Goal: Subscribe to service/newsletter

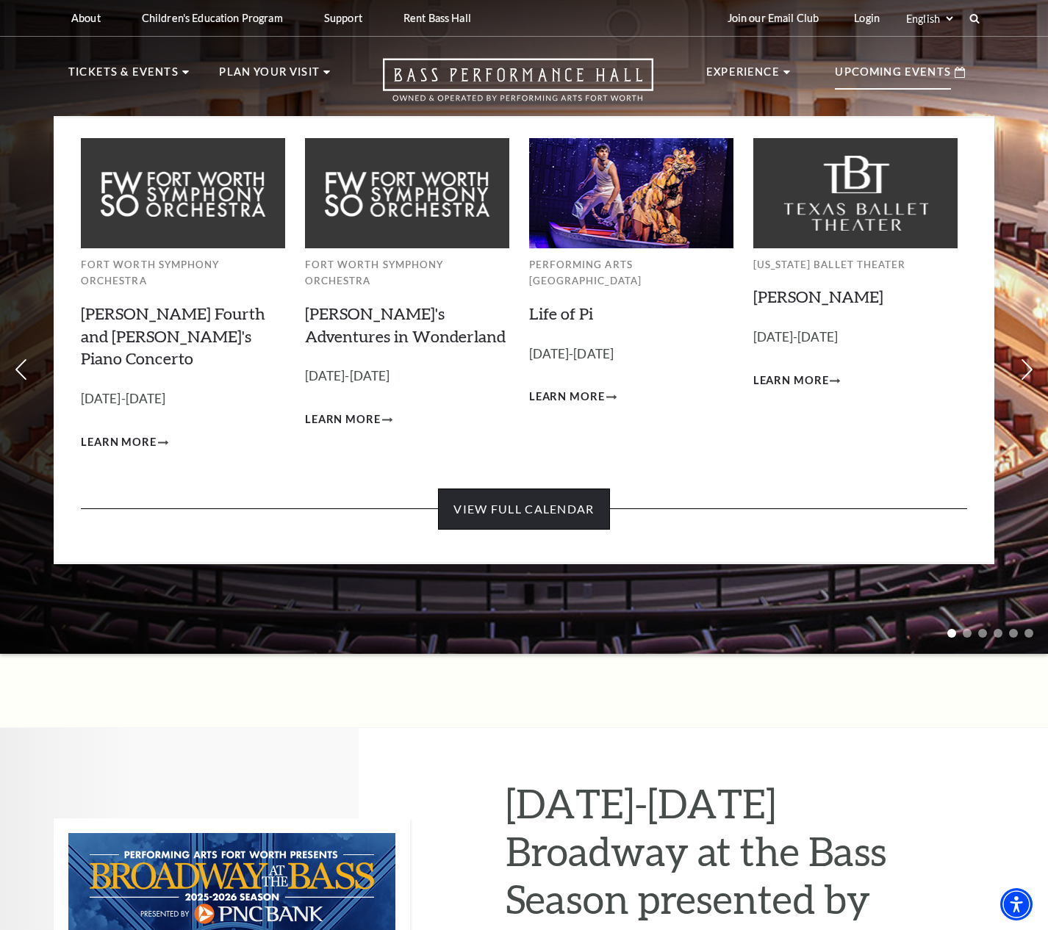
click at [588, 489] on link "View Full Calendar" at bounding box center [523, 509] width 171 height 41
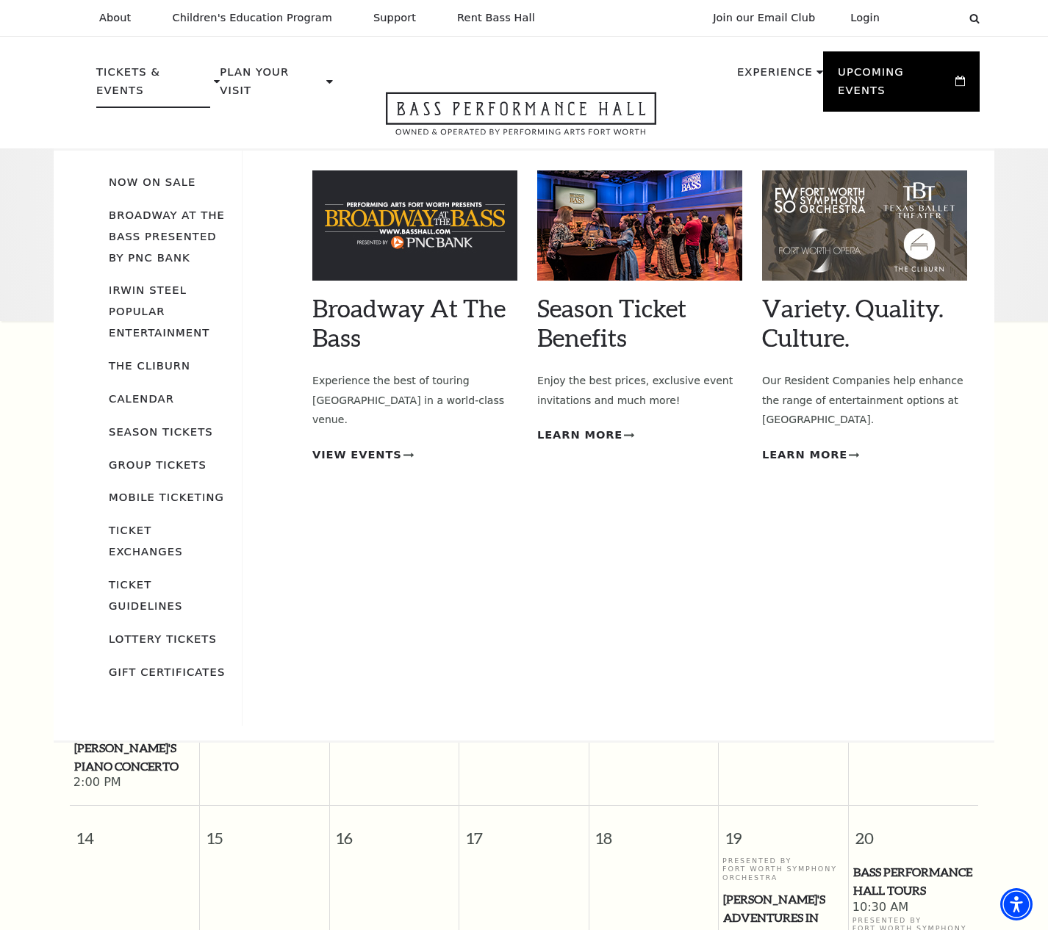
click at [139, 72] on p "Tickets & Events" at bounding box center [153, 85] width 114 height 45
click at [192, 209] on link "Broadway At The Bass presented by PNC Bank" at bounding box center [167, 236] width 116 height 55
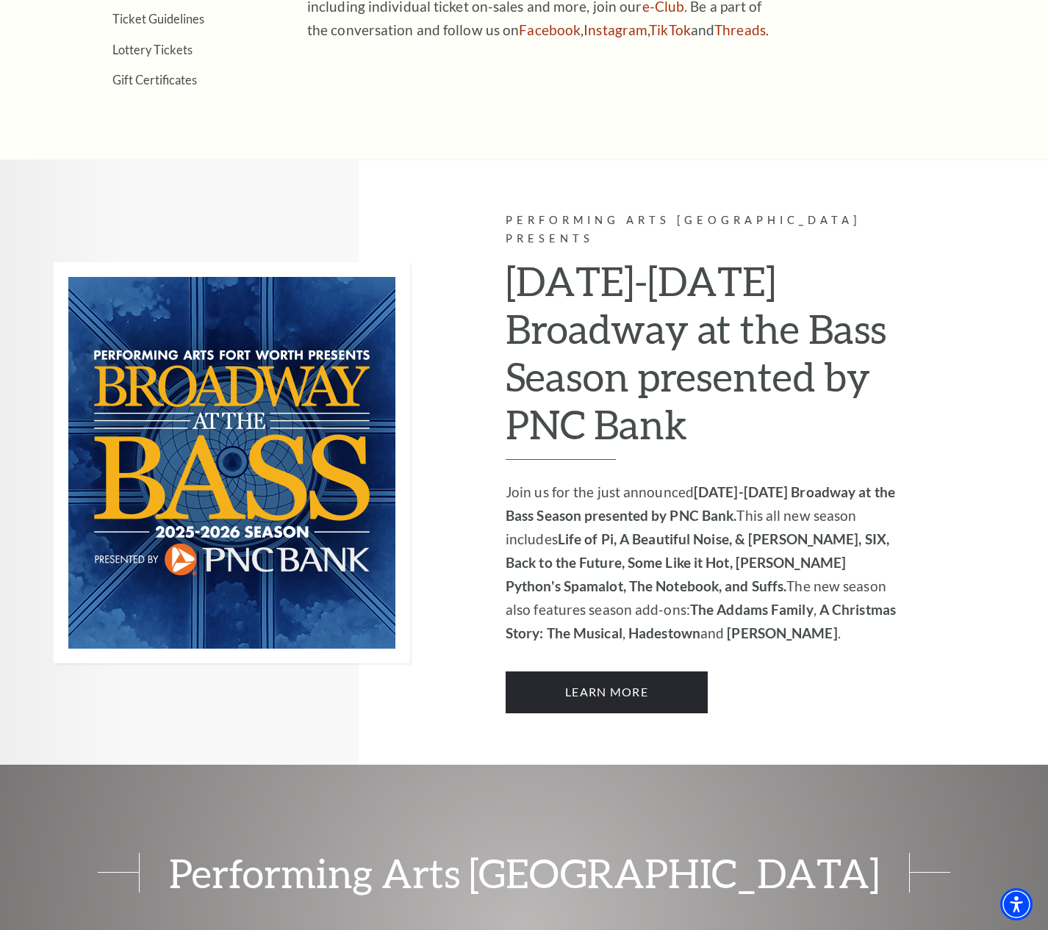
scroll to position [771, 0]
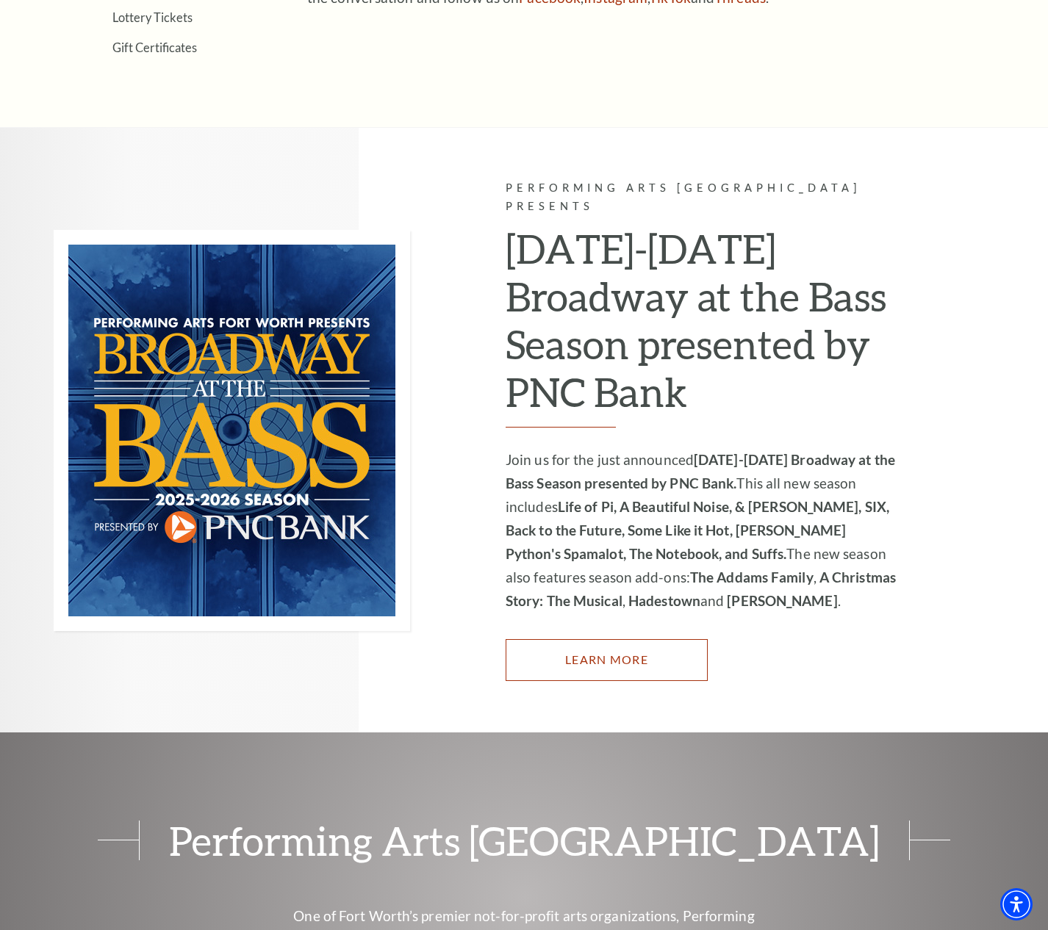
click at [625, 645] on link "Learn More" at bounding box center [607, 659] width 202 height 41
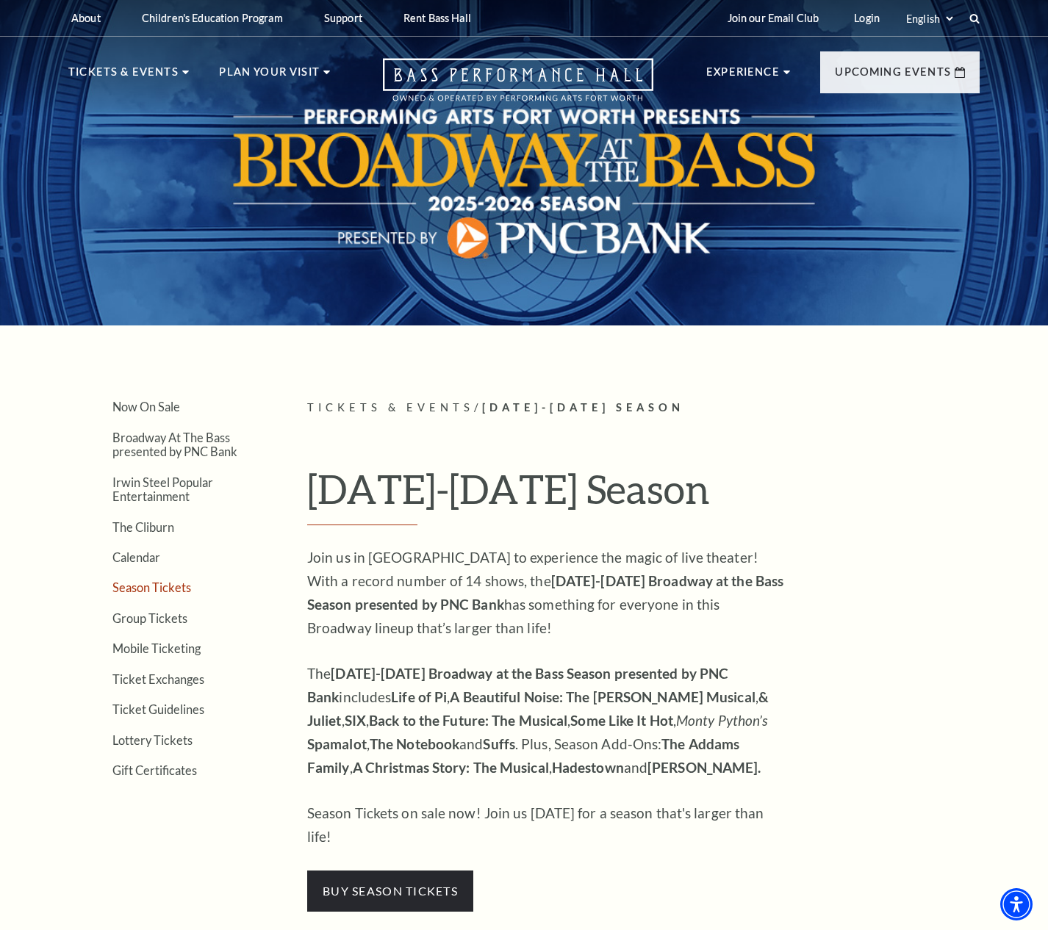
click at [163, 594] on link "Season Tickets" at bounding box center [151, 588] width 79 height 14
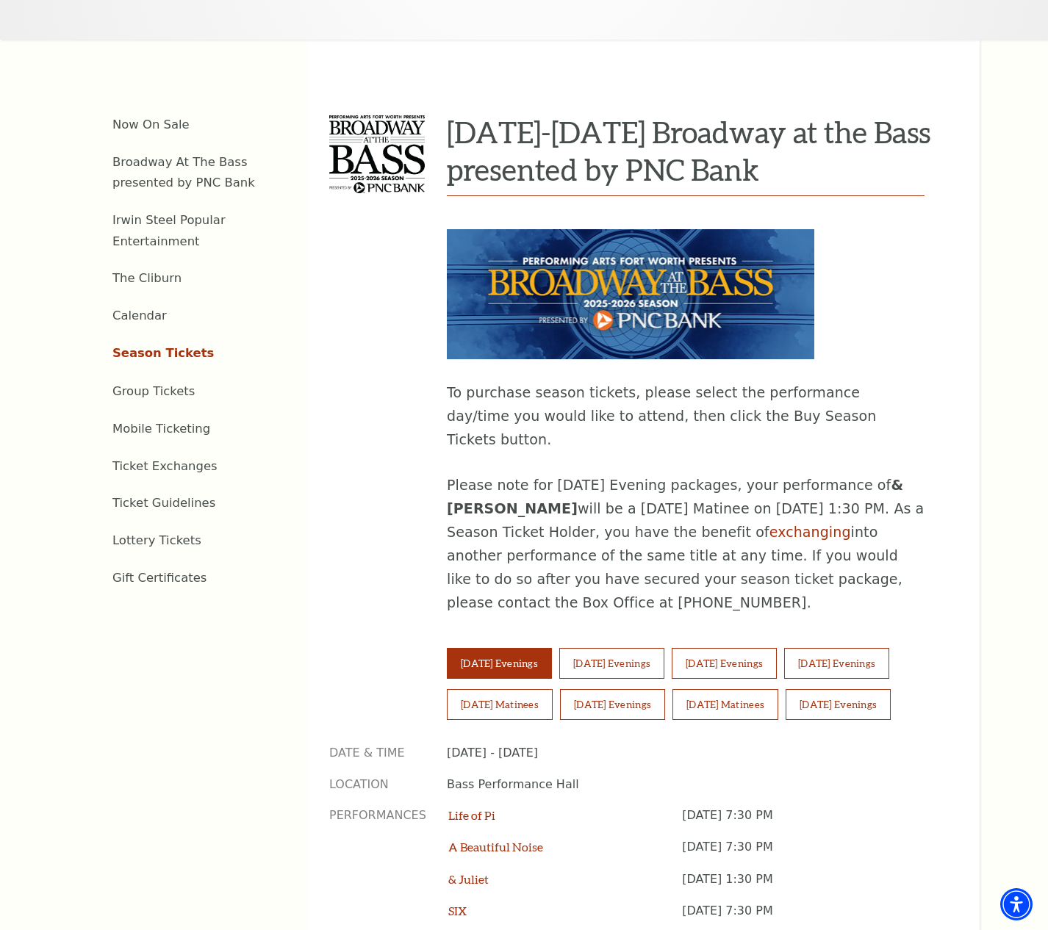
scroll to position [588, 0]
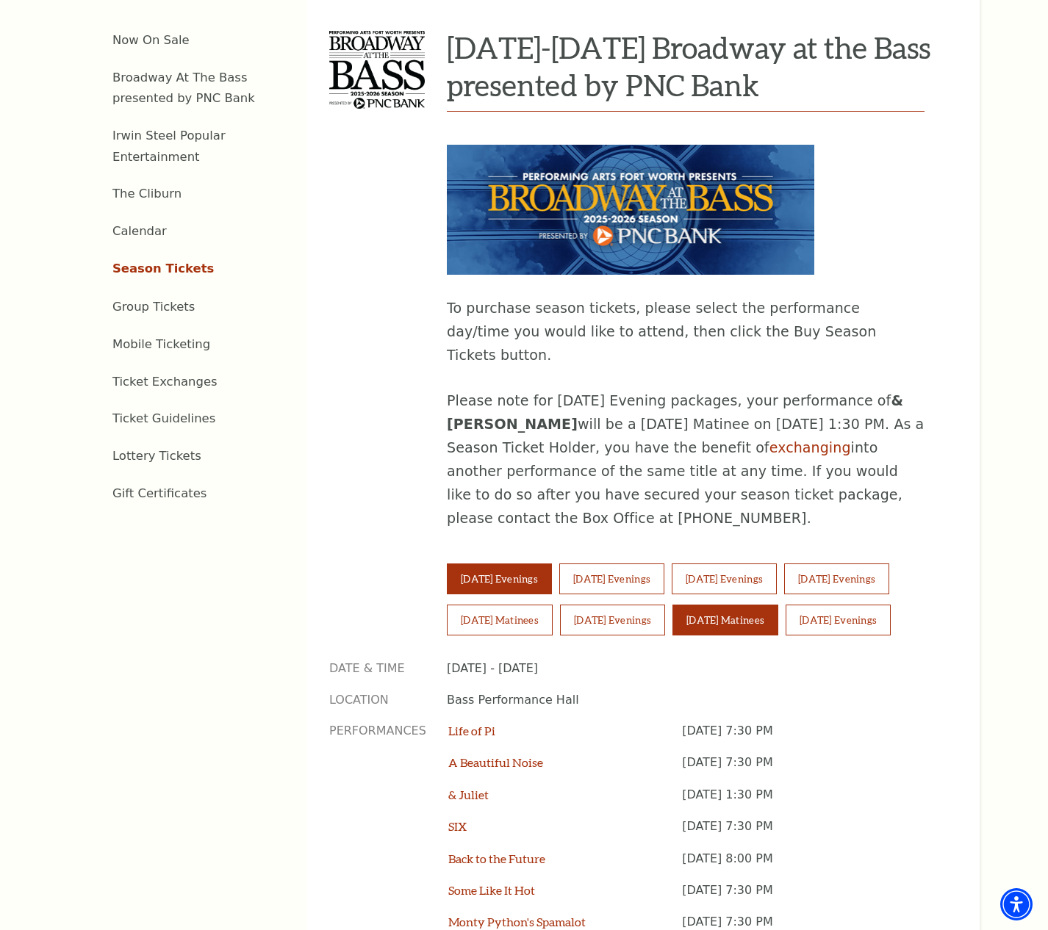
click at [760, 605] on button "Sunday Matinees" at bounding box center [725, 620] width 106 height 31
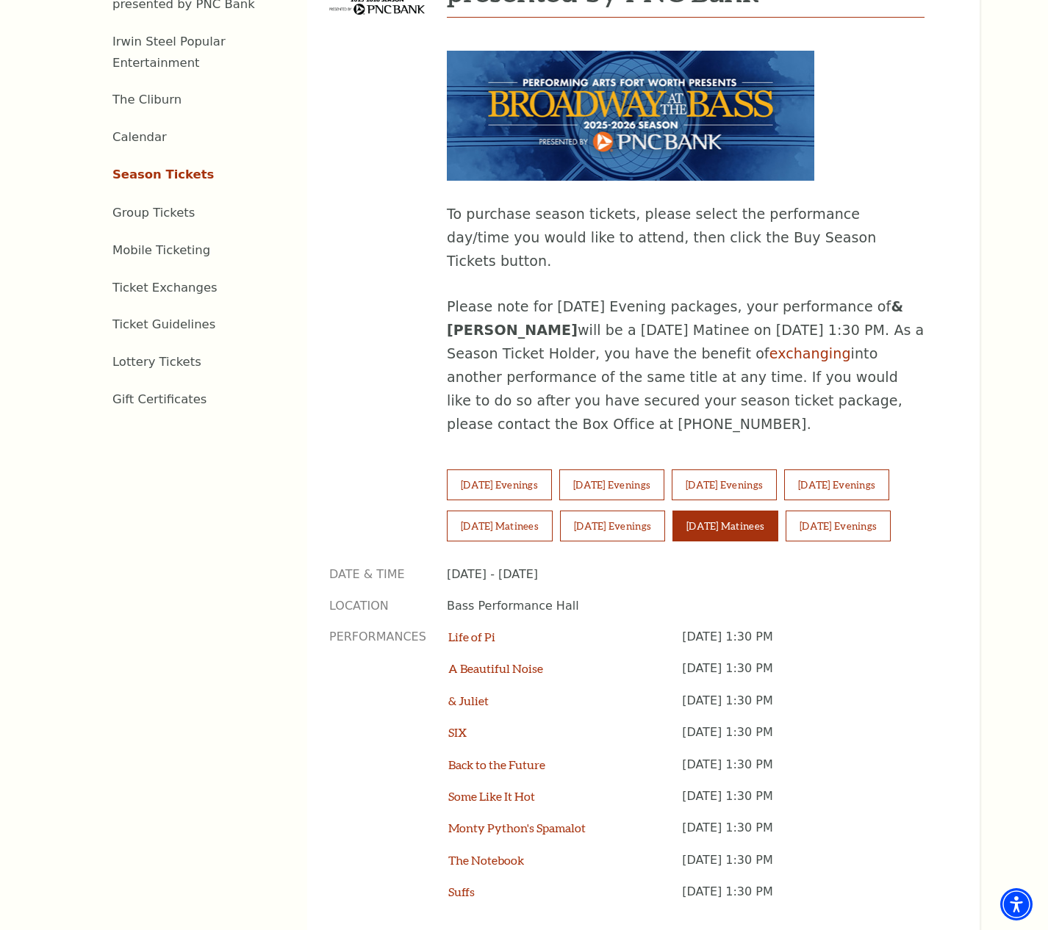
scroll to position [686, 0]
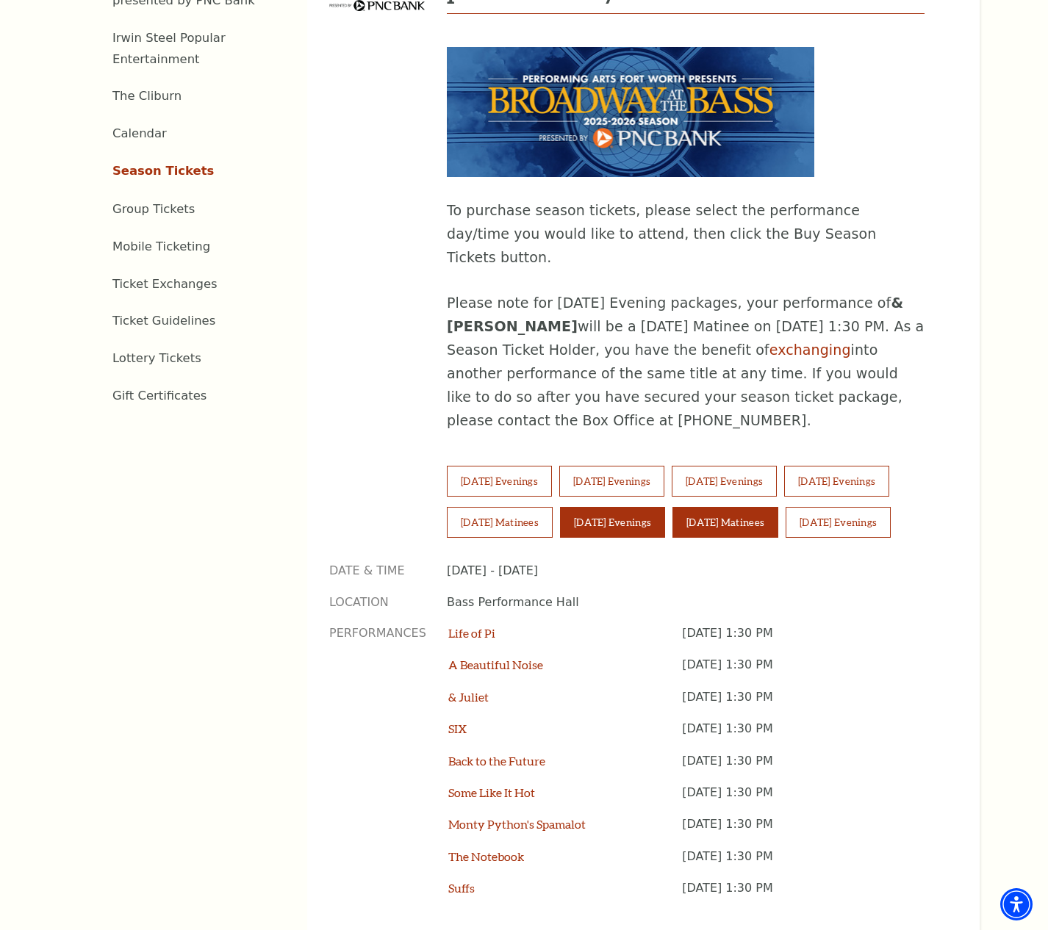
click at [662, 507] on button "Saturday Evenings" at bounding box center [612, 522] width 105 height 31
click at [173, 351] on link "Lottery Tickets" at bounding box center [156, 358] width 89 height 14
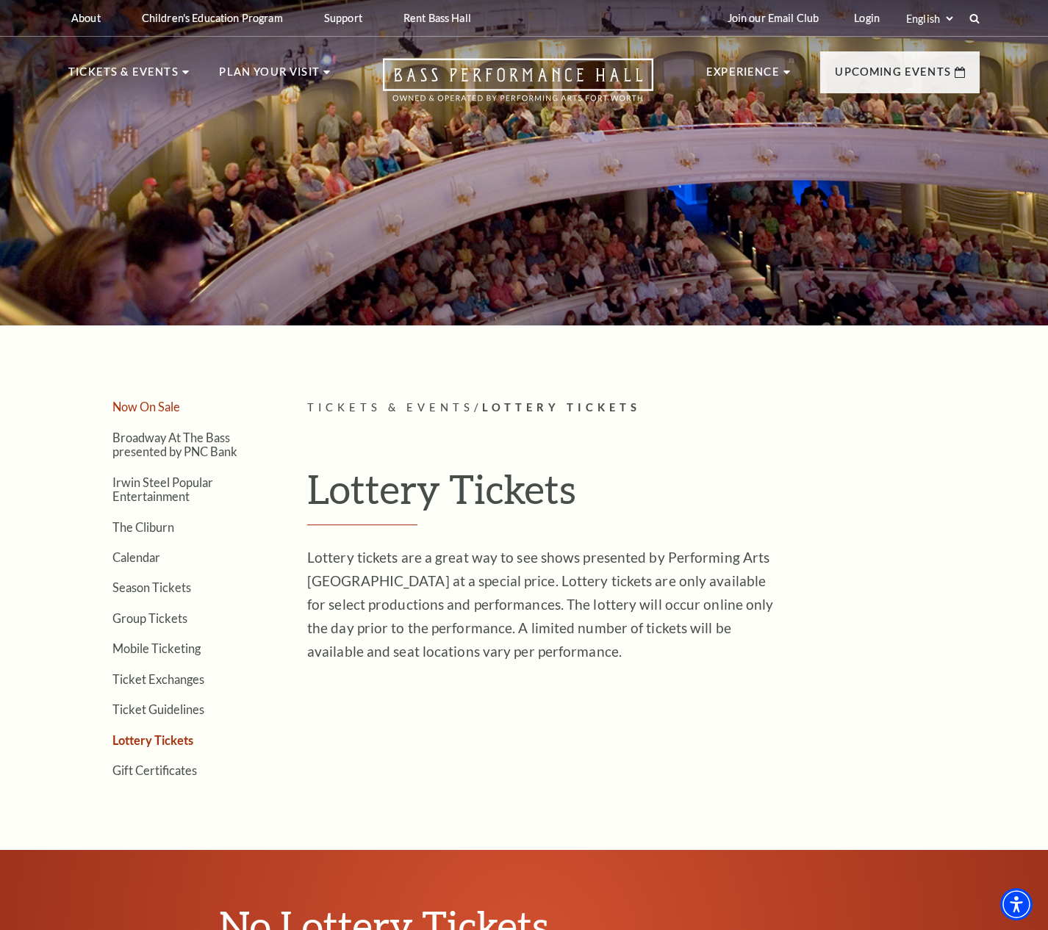
click at [157, 407] on link "Now On Sale" at bounding box center [146, 407] width 68 height 14
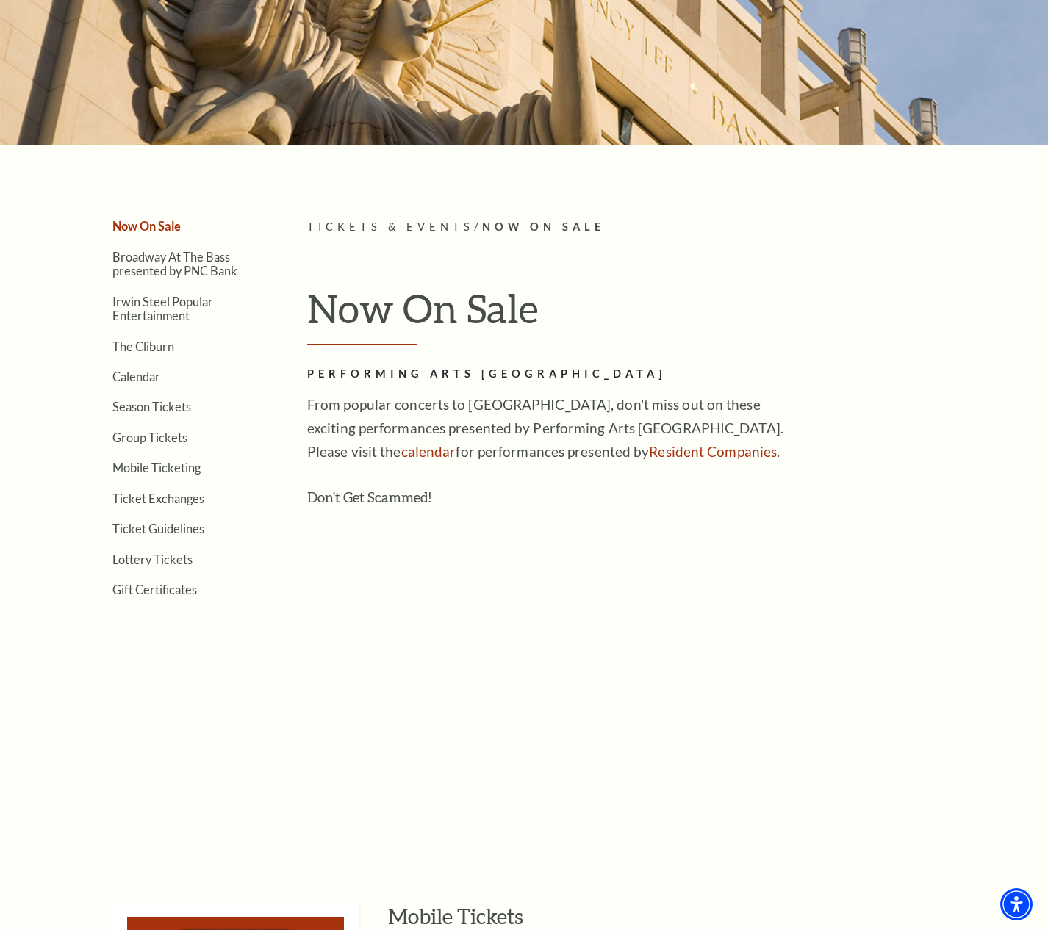
scroll to position [98, 0]
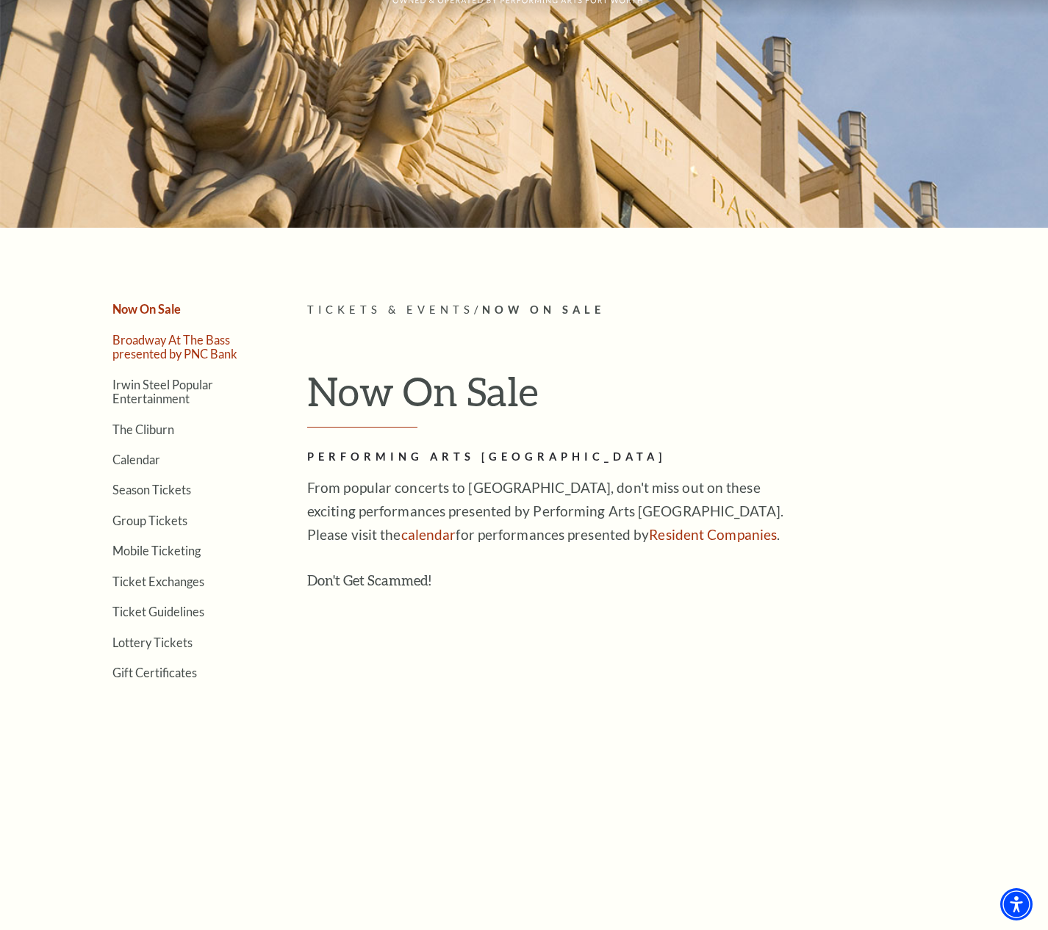
click at [172, 350] on link "Broadway At The Bass presented by PNC Bank" at bounding box center [174, 347] width 125 height 28
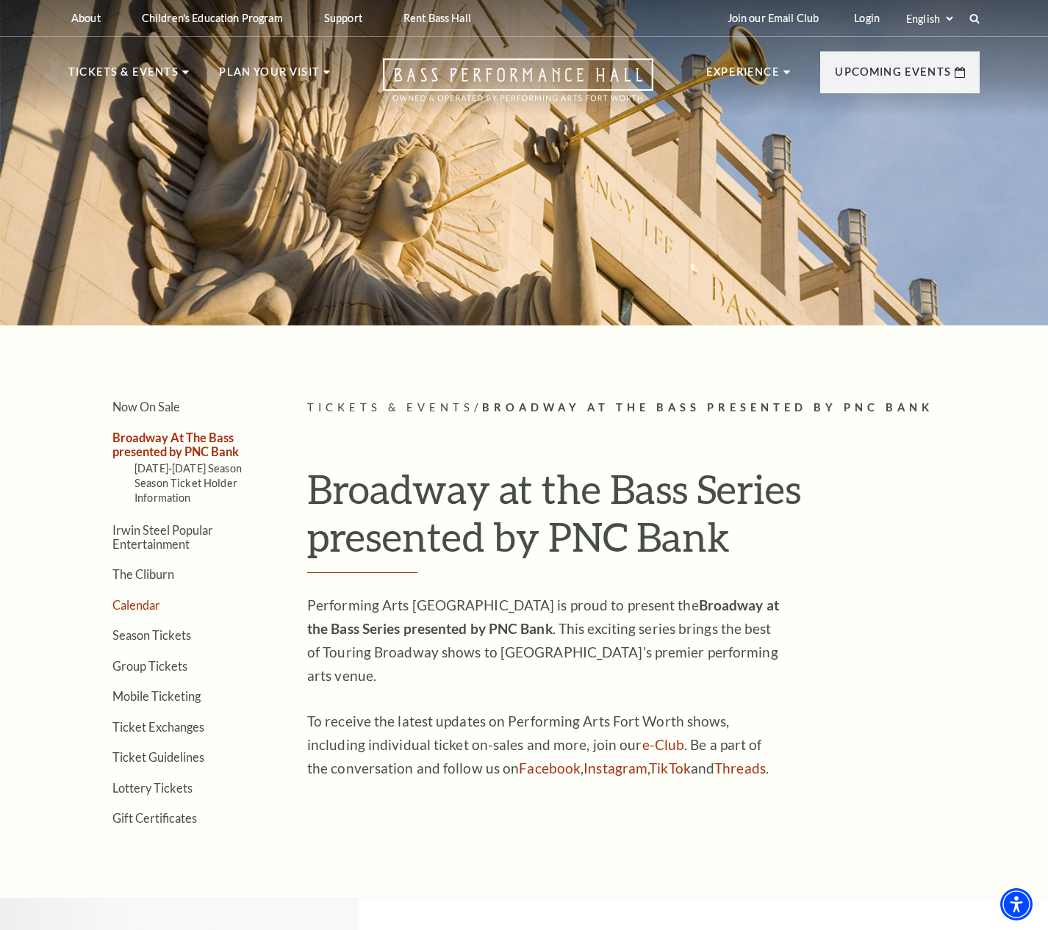
click at [127, 603] on link "Calendar" at bounding box center [136, 605] width 48 height 14
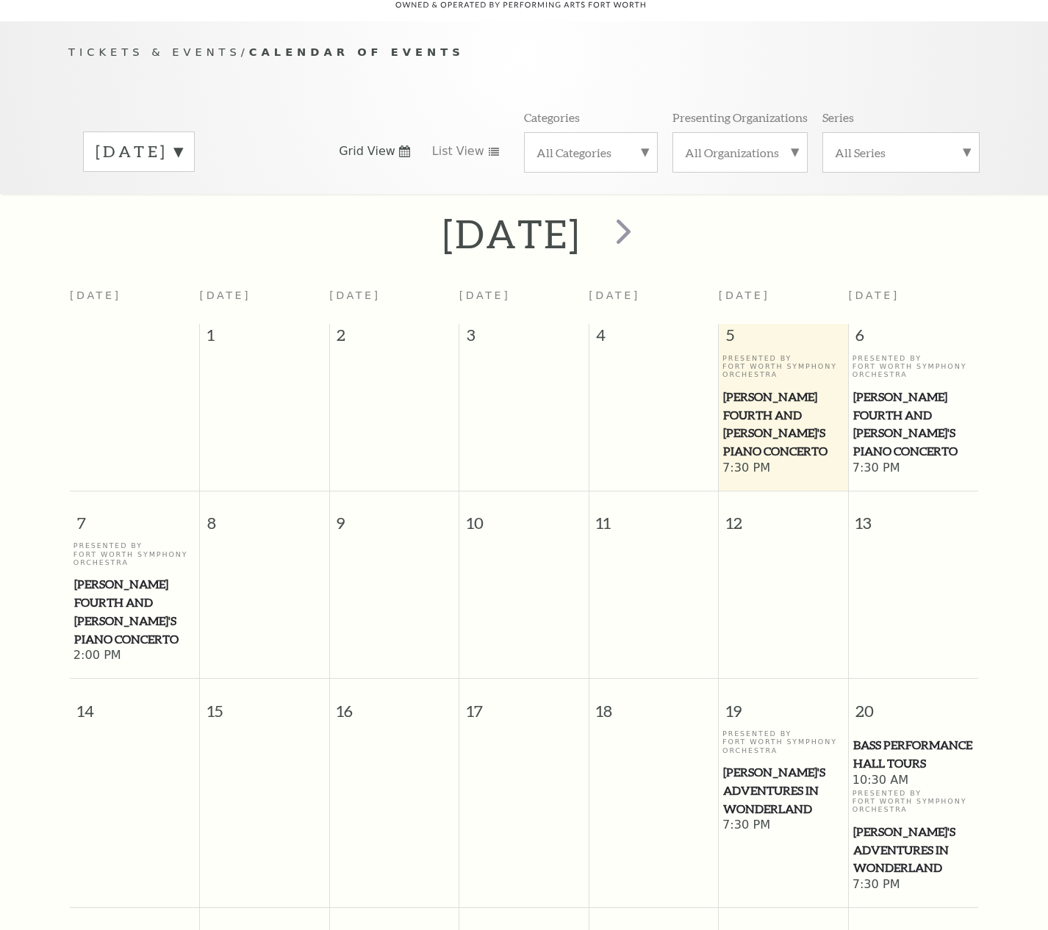
scroll to position [130, 0]
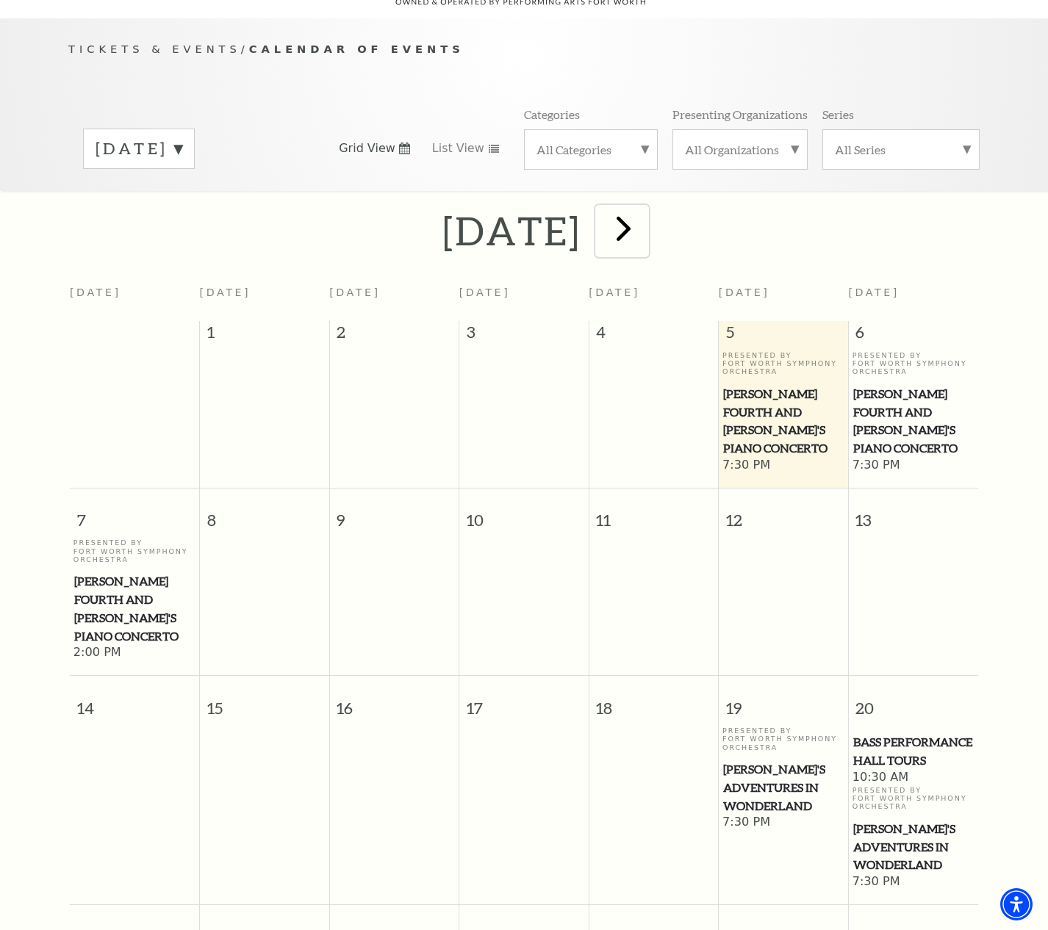
click at [645, 218] on span "next" at bounding box center [624, 228] width 42 height 42
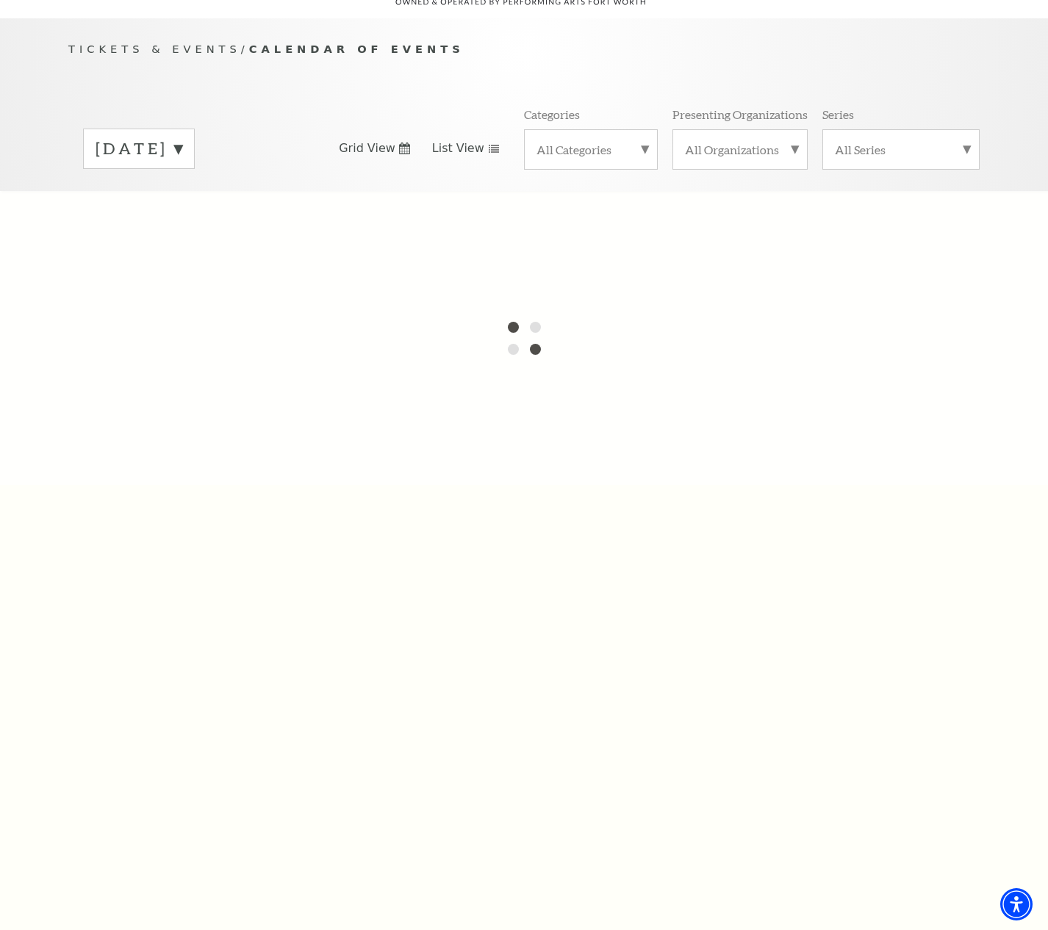
click at [476, 140] on span "List View" at bounding box center [458, 148] width 52 height 16
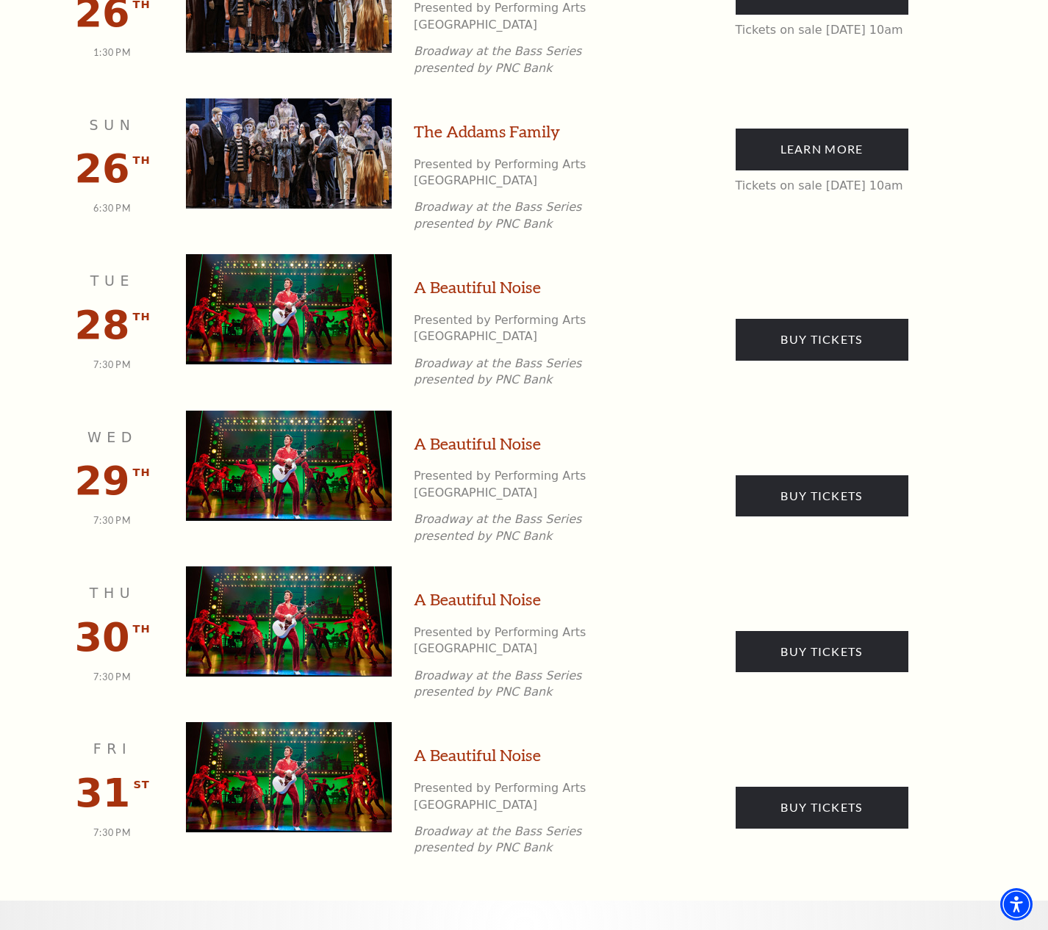
scroll to position [2188, 0]
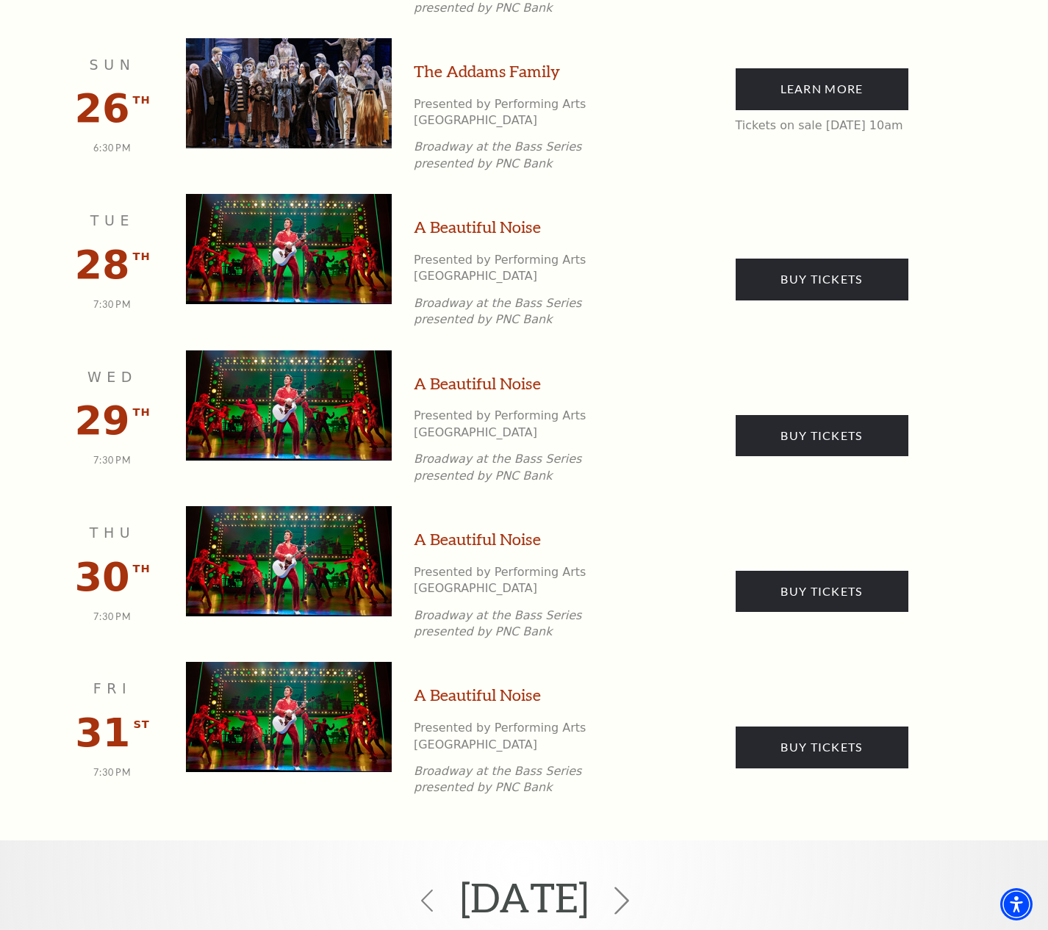
click at [636, 887] on icon at bounding box center [622, 901] width 28 height 28
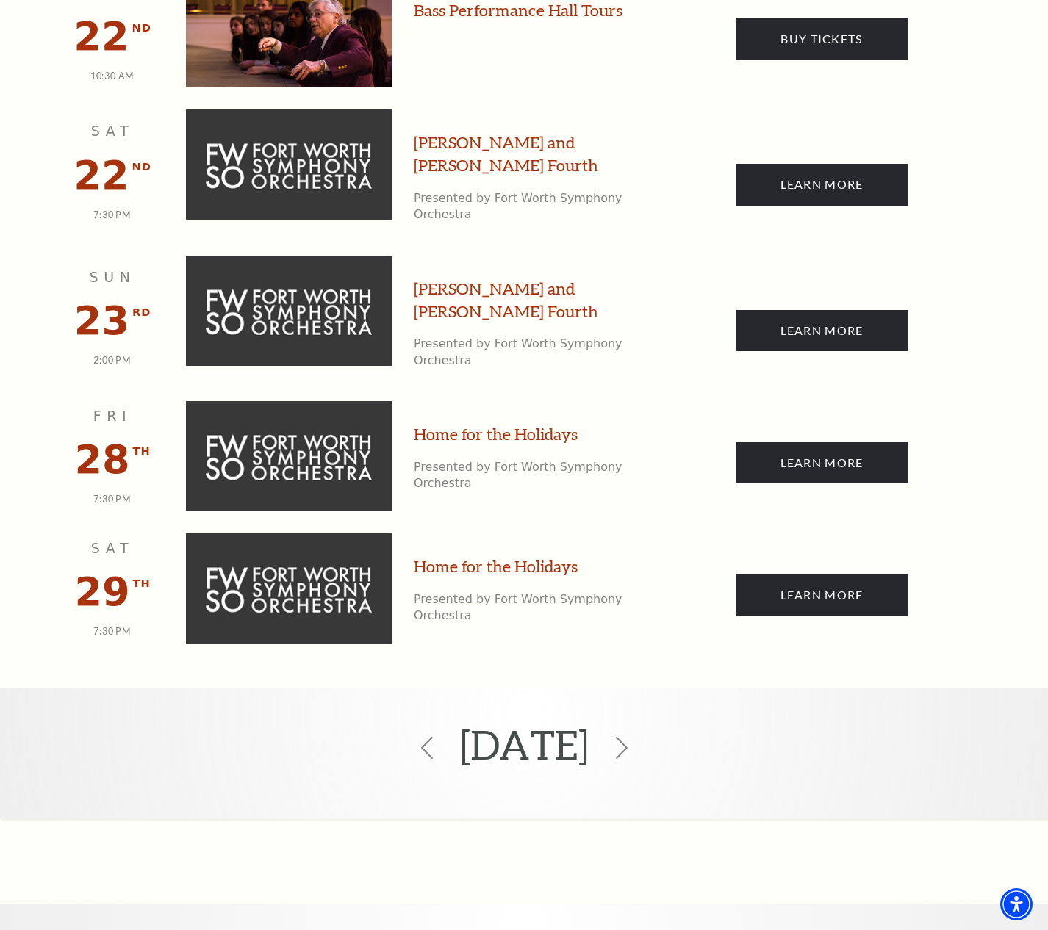
scroll to position [3266, 0]
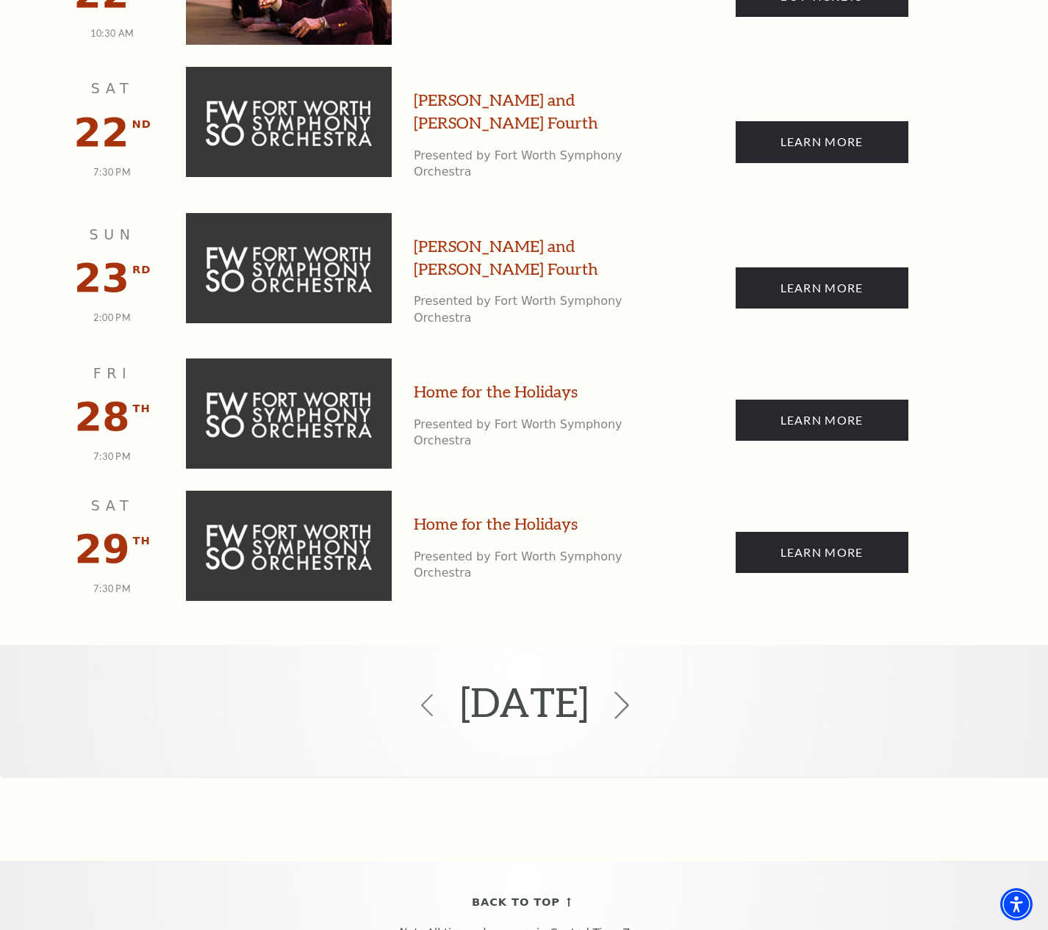
click at [636, 692] on icon at bounding box center [622, 706] width 28 height 28
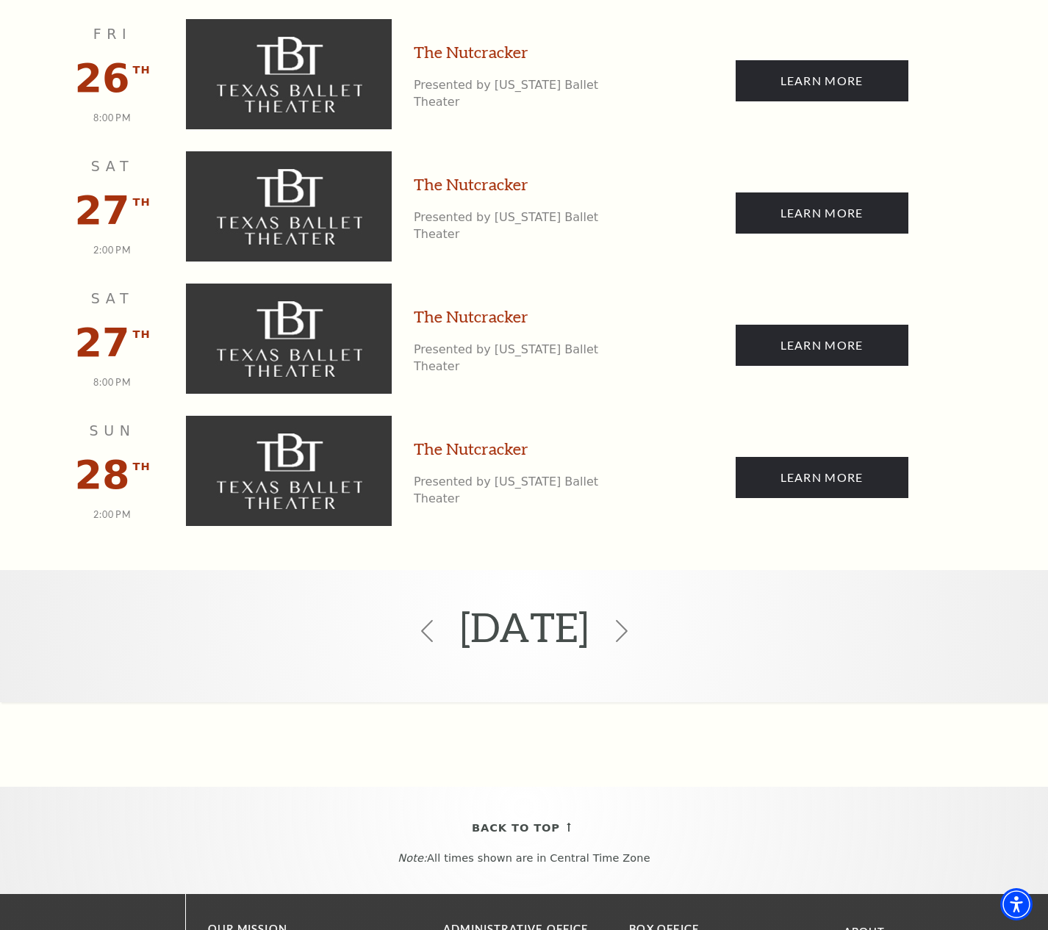
scroll to position [3756, 0]
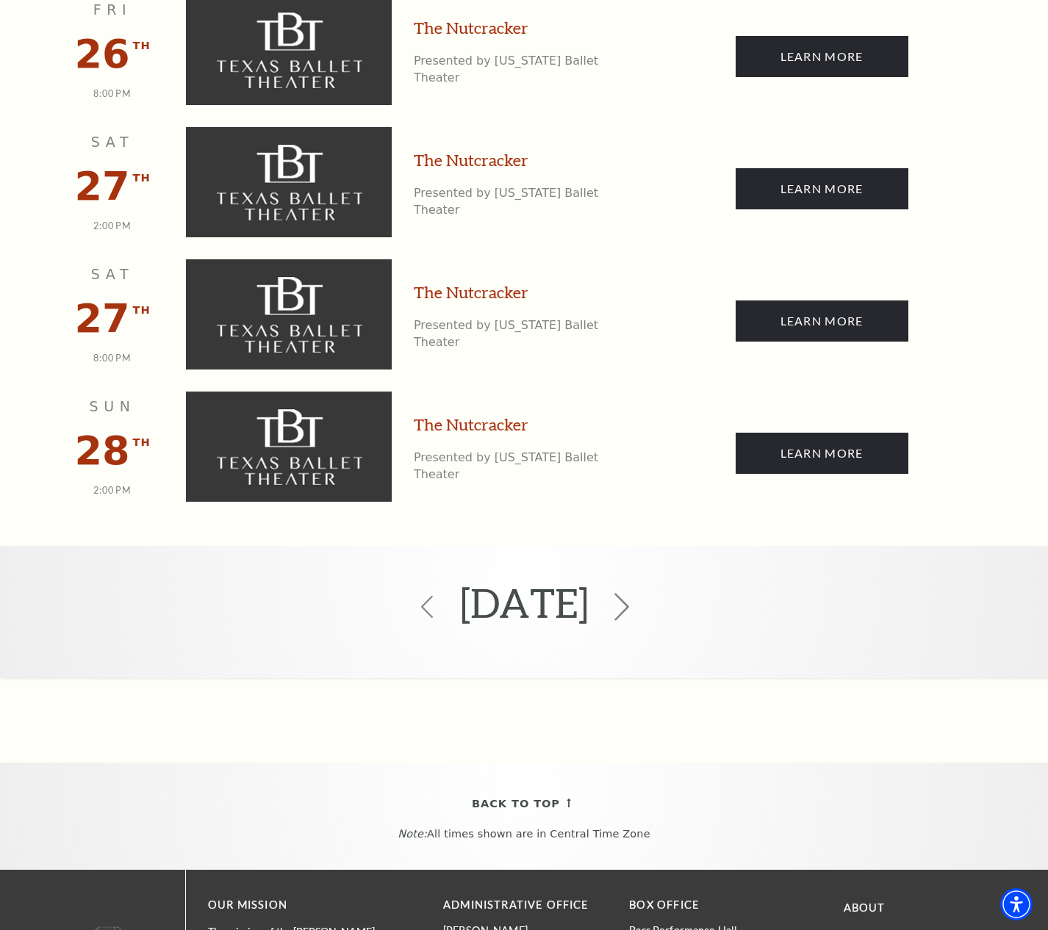
click at [629, 593] on use at bounding box center [621, 607] width 15 height 28
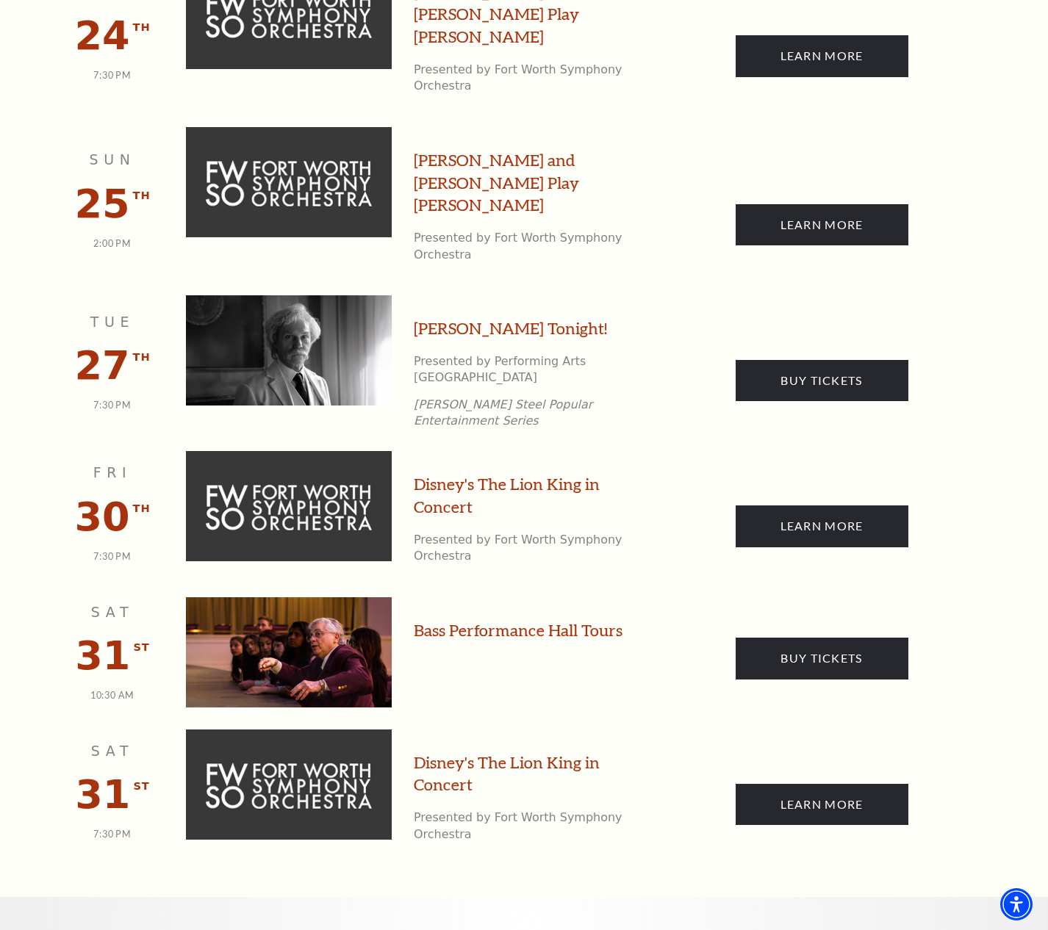
scroll to position [1600, 0]
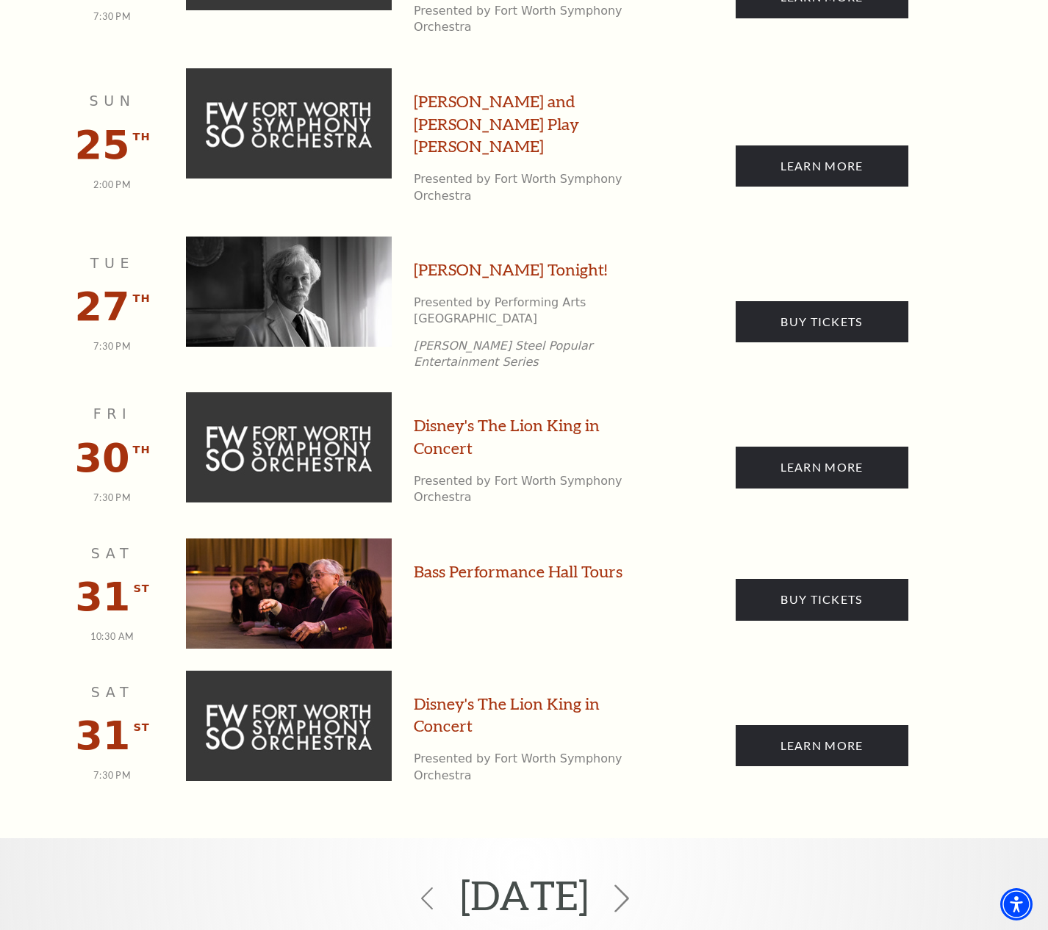
click at [636, 885] on icon at bounding box center [622, 899] width 28 height 28
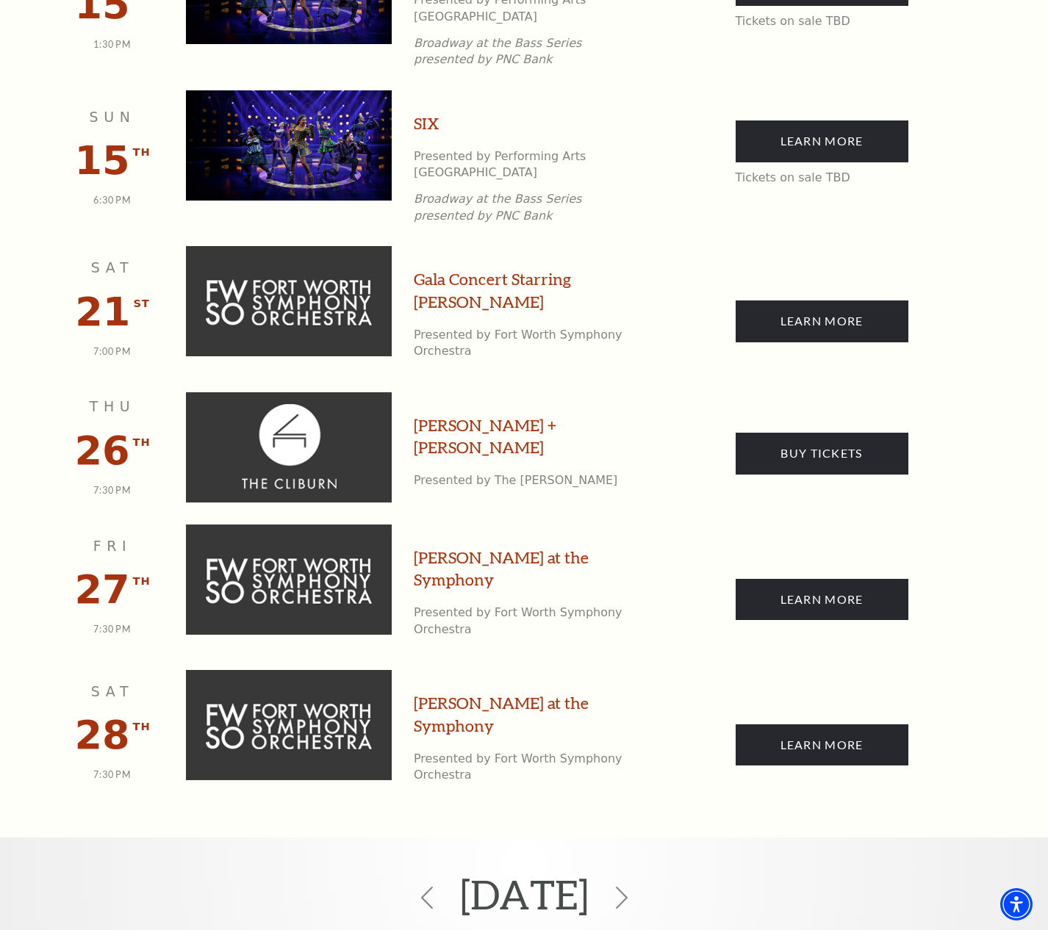
scroll to position [1502, 0]
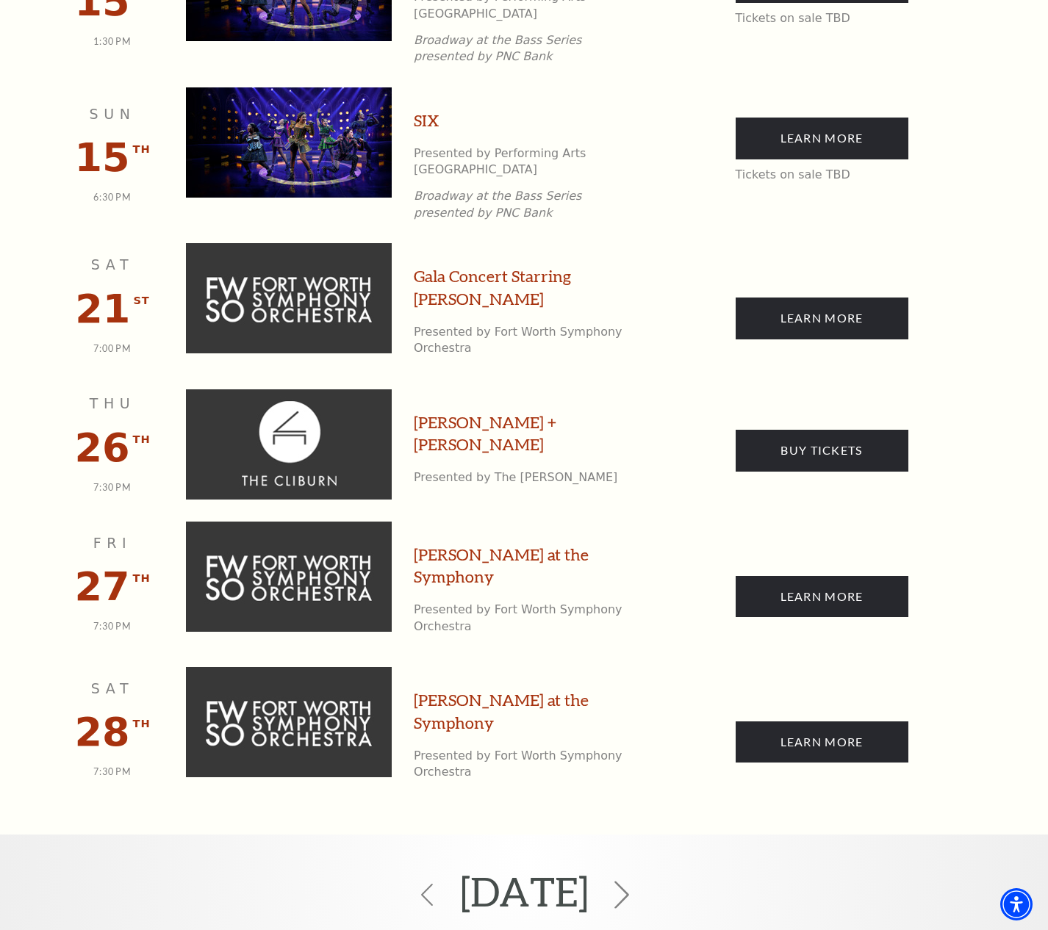
click at [636, 882] on icon at bounding box center [622, 896] width 28 height 28
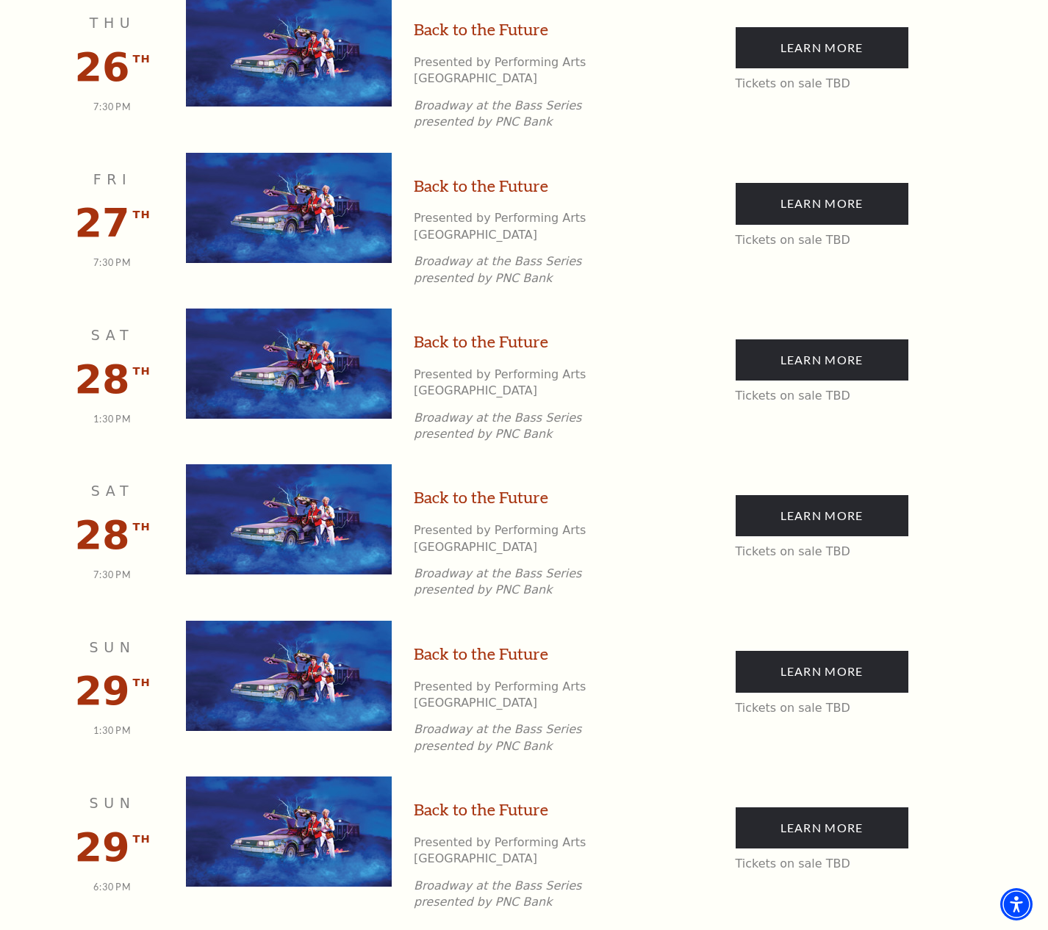
scroll to position [2384, 0]
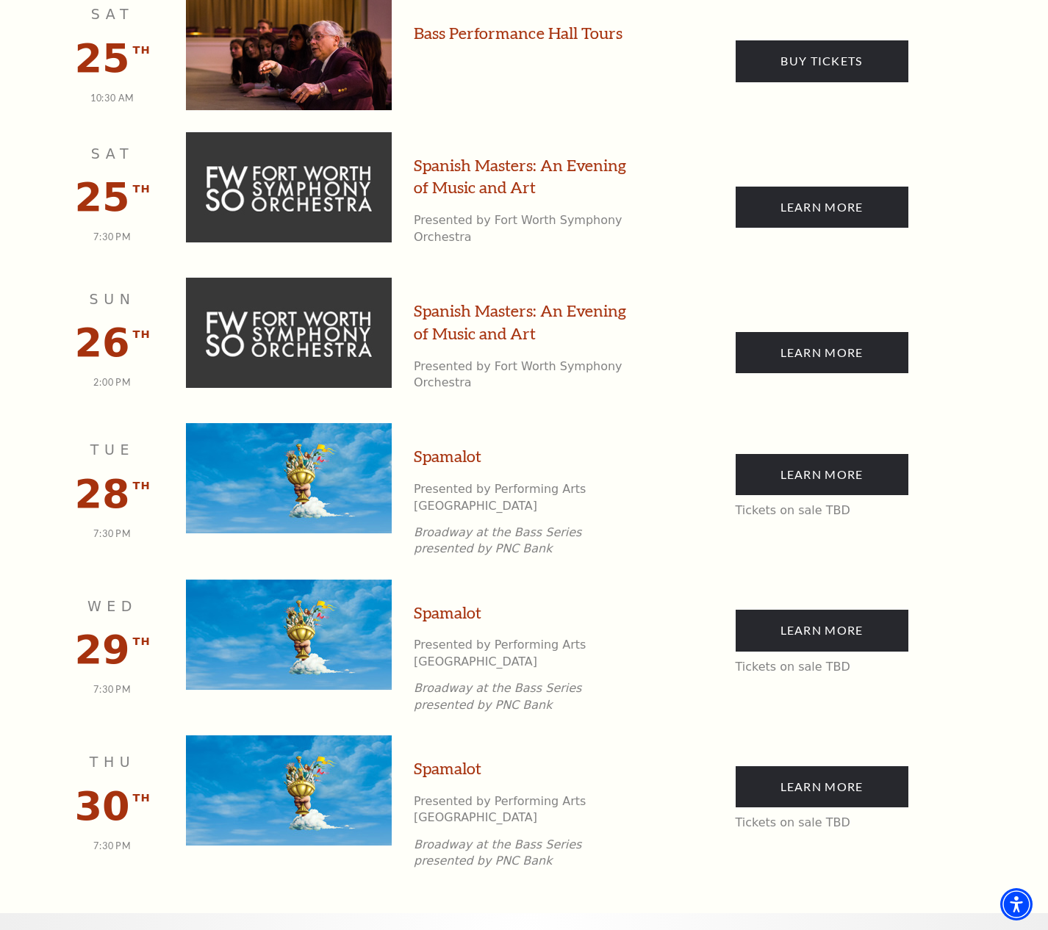
scroll to position [2580, 0]
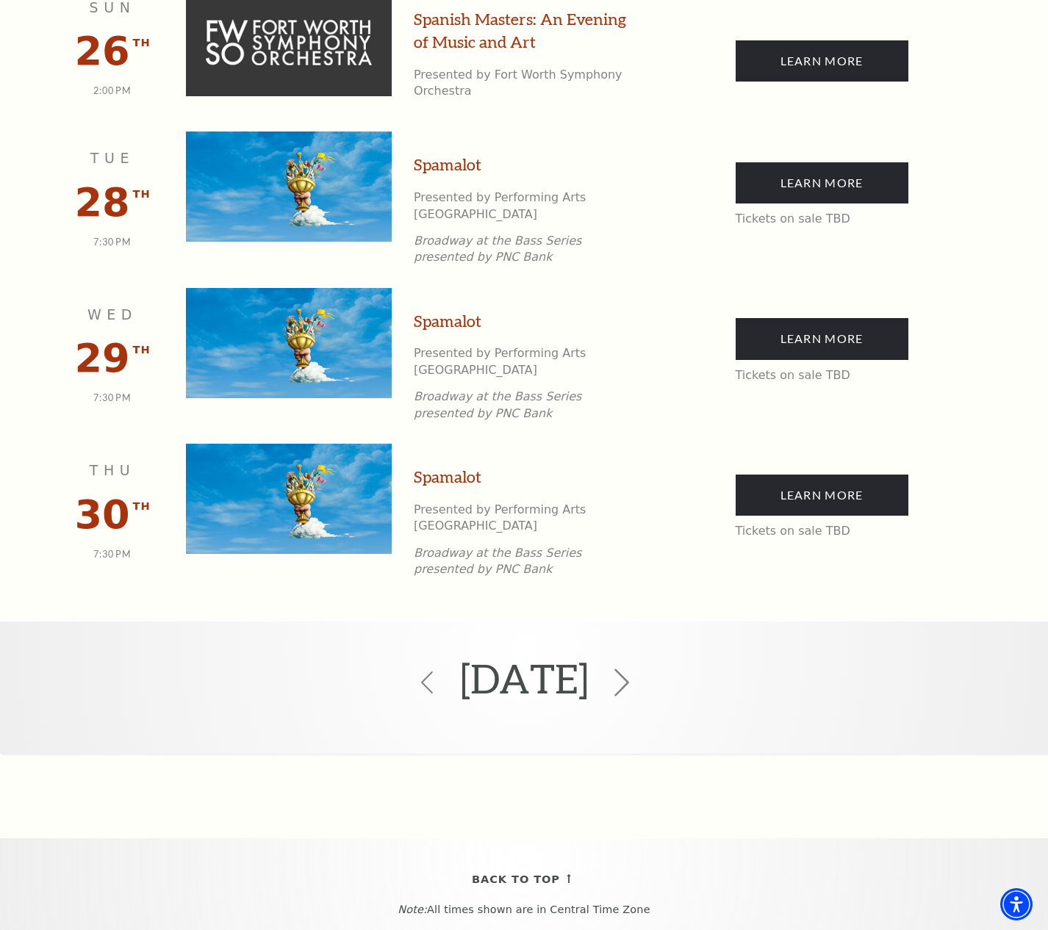
click at [636, 669] on icon at bounding box center [622, 683] width 28 height 28
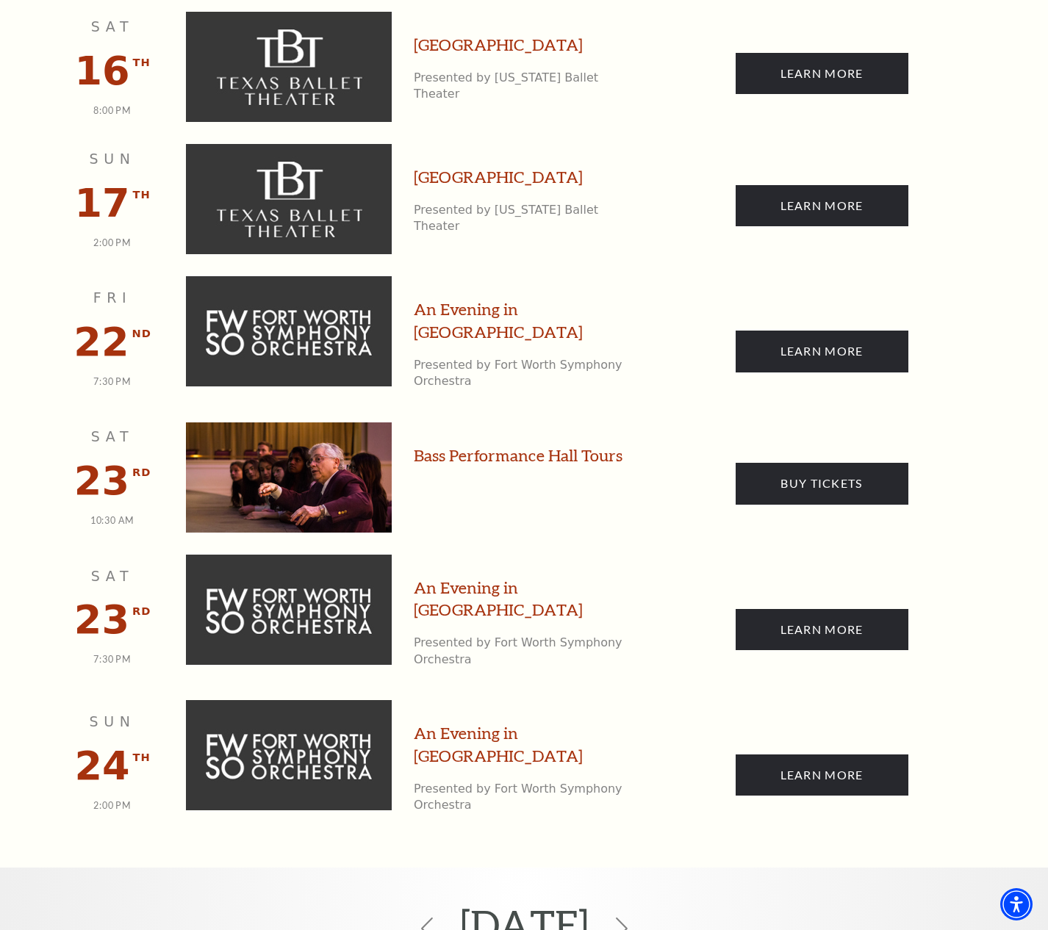
scroll to position [2286, 0]
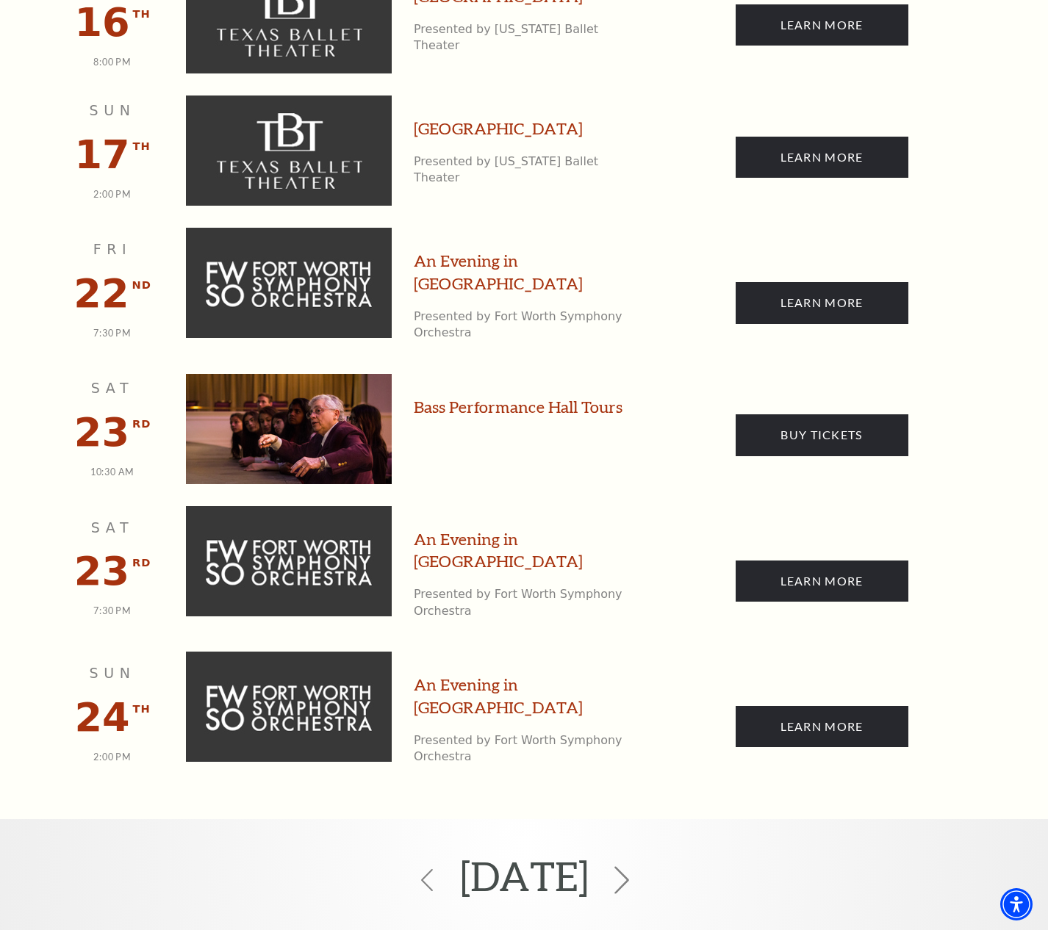
click at [636, 866] on icon at bounding box center [622, 880] width 28 height 28
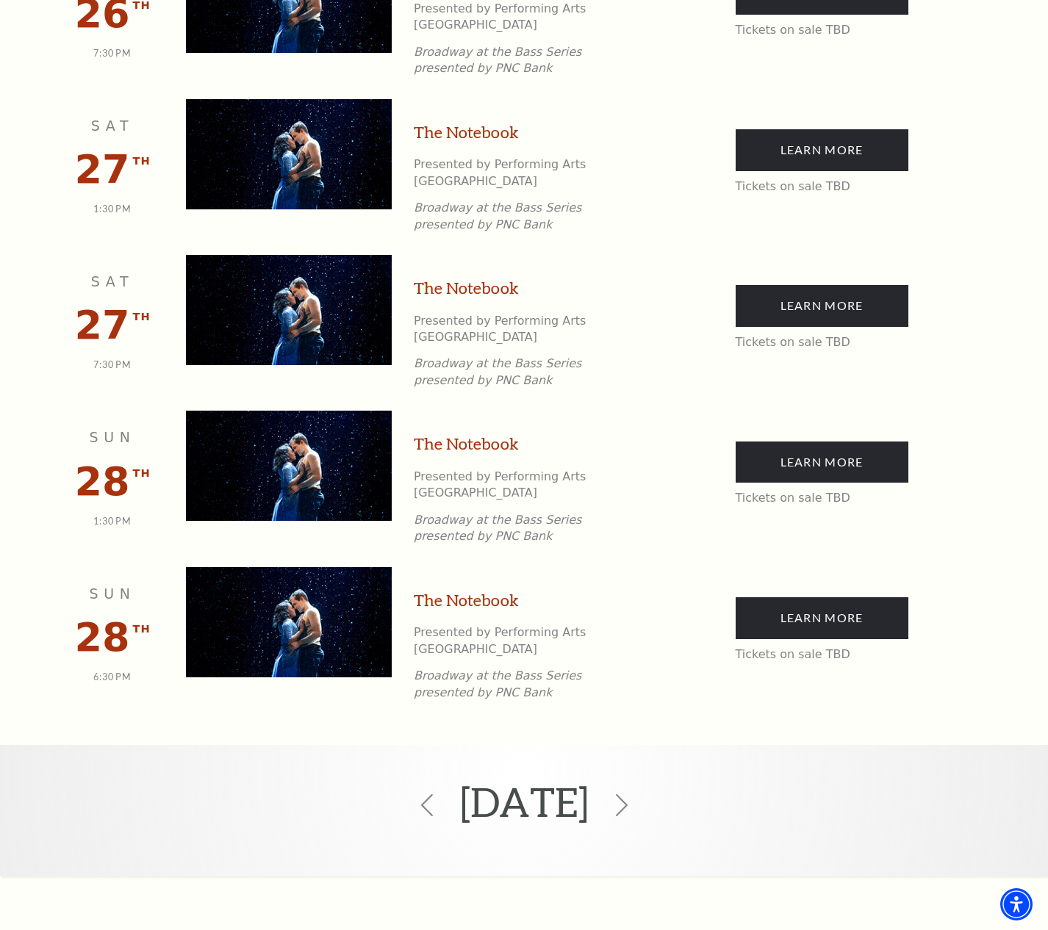
scroll to position [1992, 0]
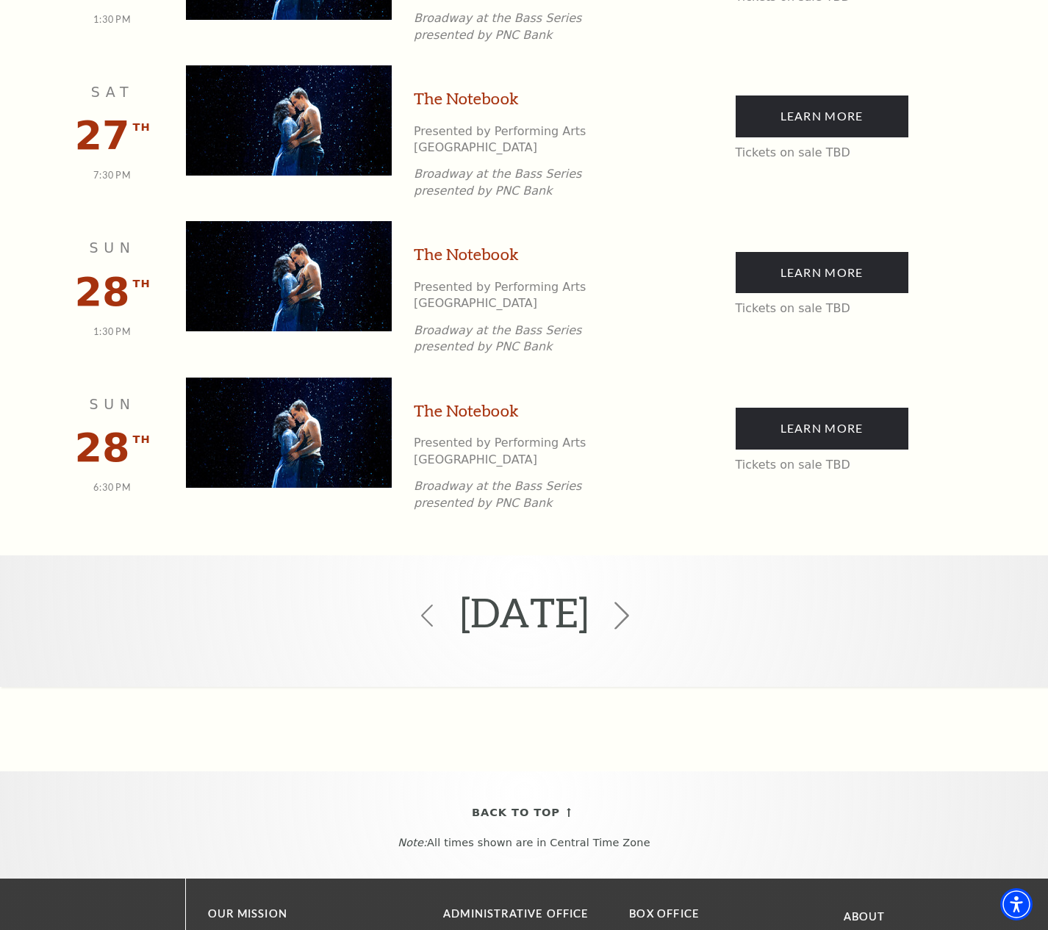
click at [636, 602] on icon at bounding box center [622, 616] width 28 height 28
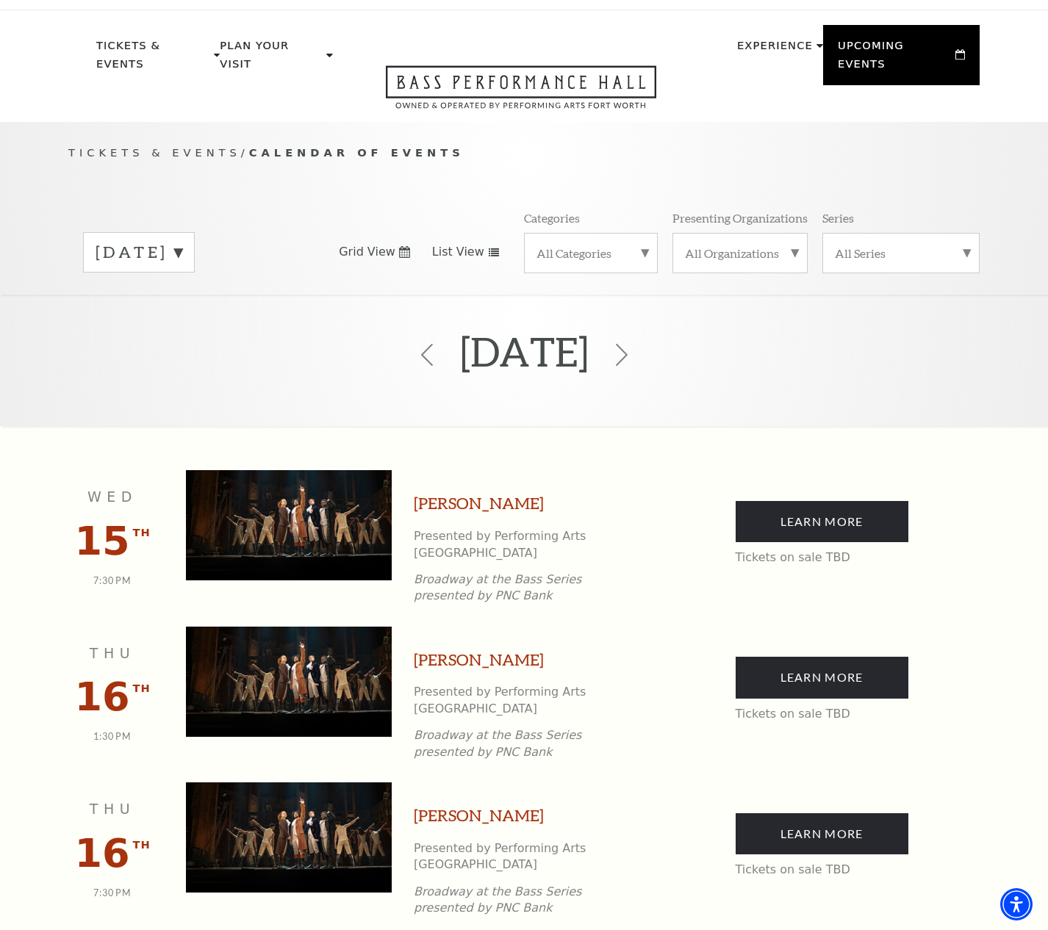
scroll to position [0, 0]
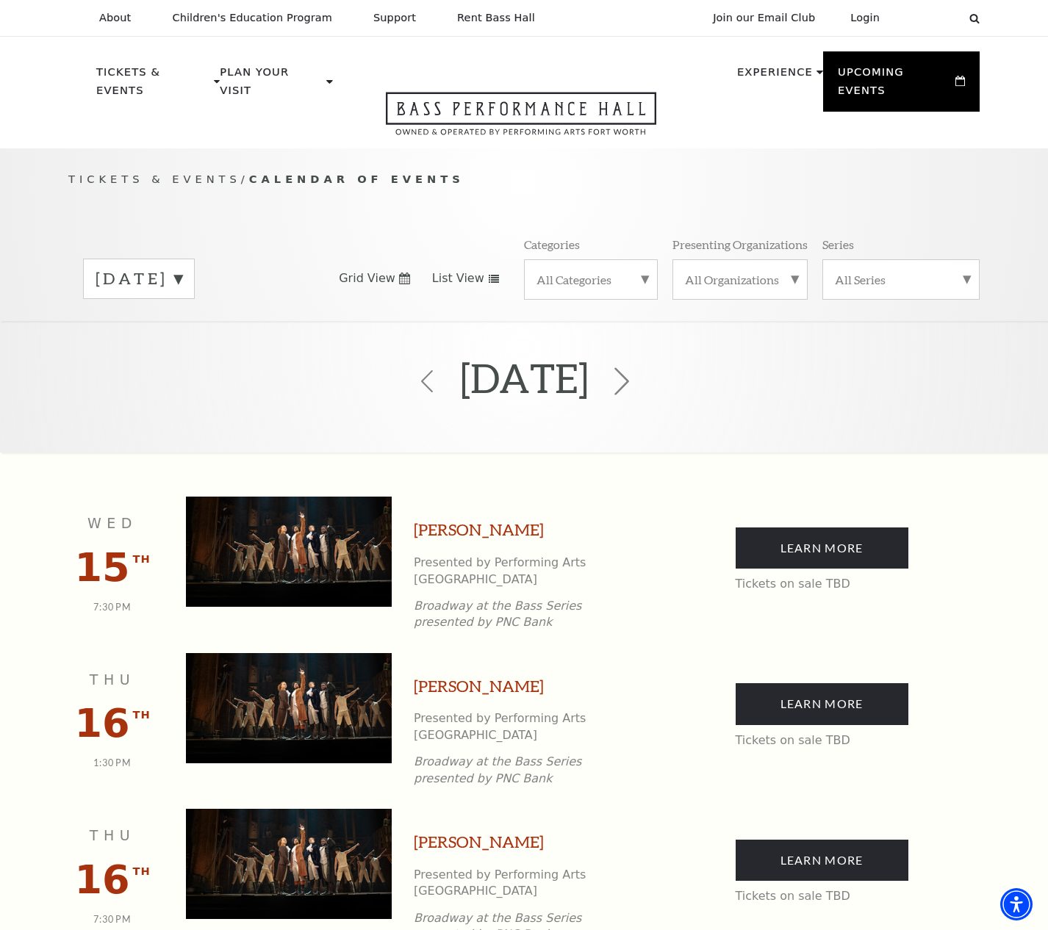
click at [636, 367] on icon at bounding box center [622, 381] width 28 height 28
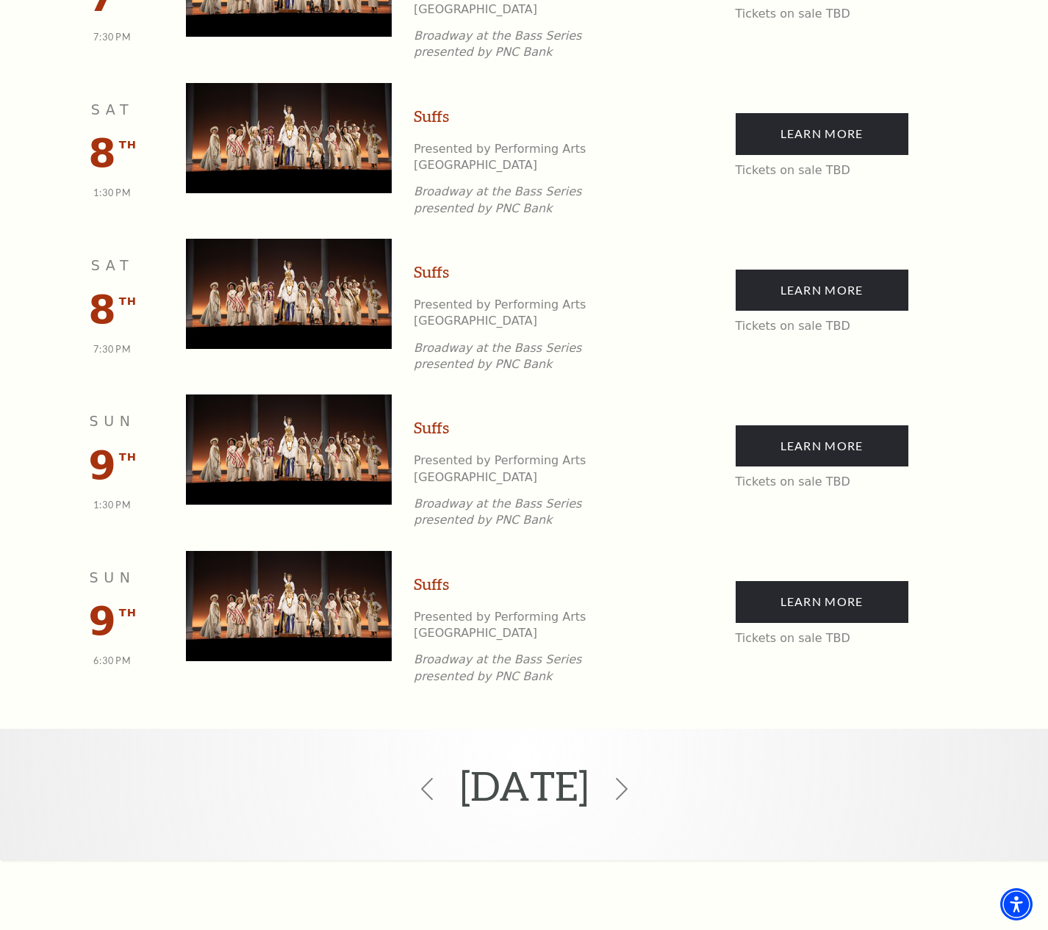
scroll to position [1110, 0]
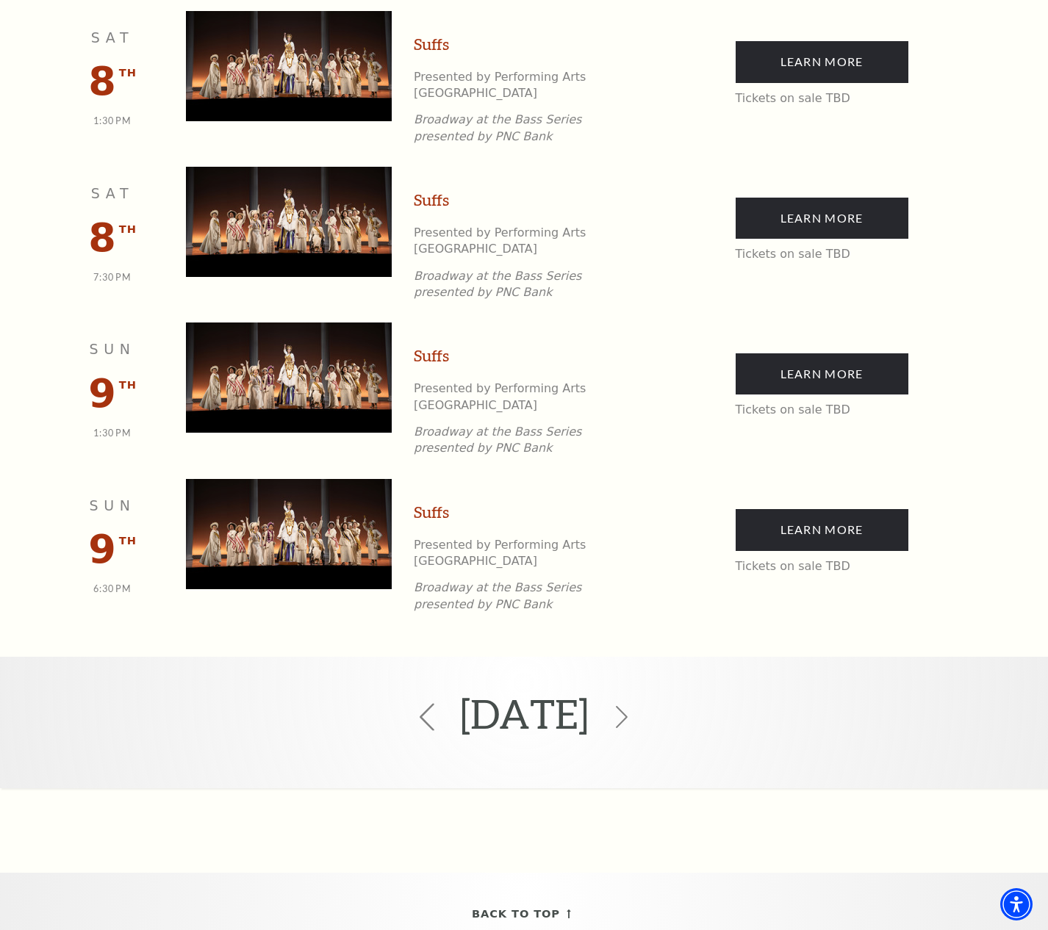
click at [413, 704] on icon at bounding box center [427, 718] width 28 height 28
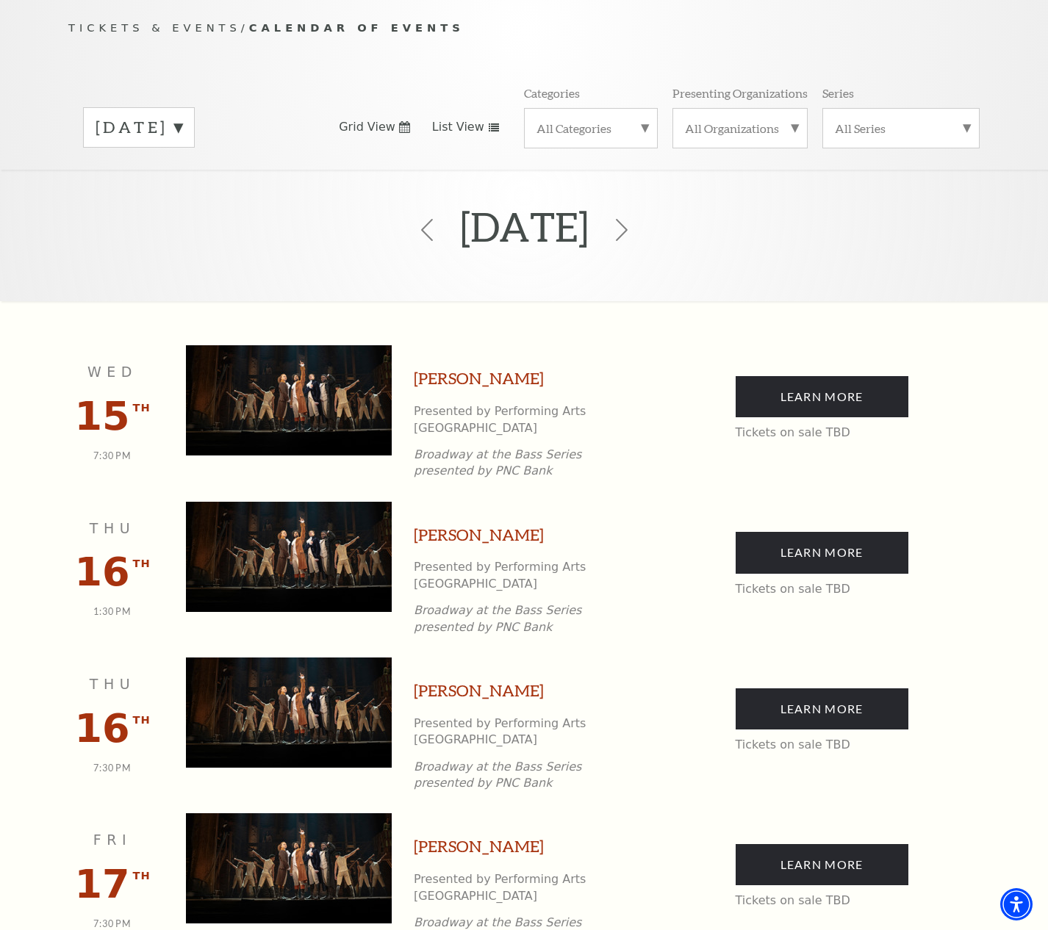
scroll to position [130, 0]
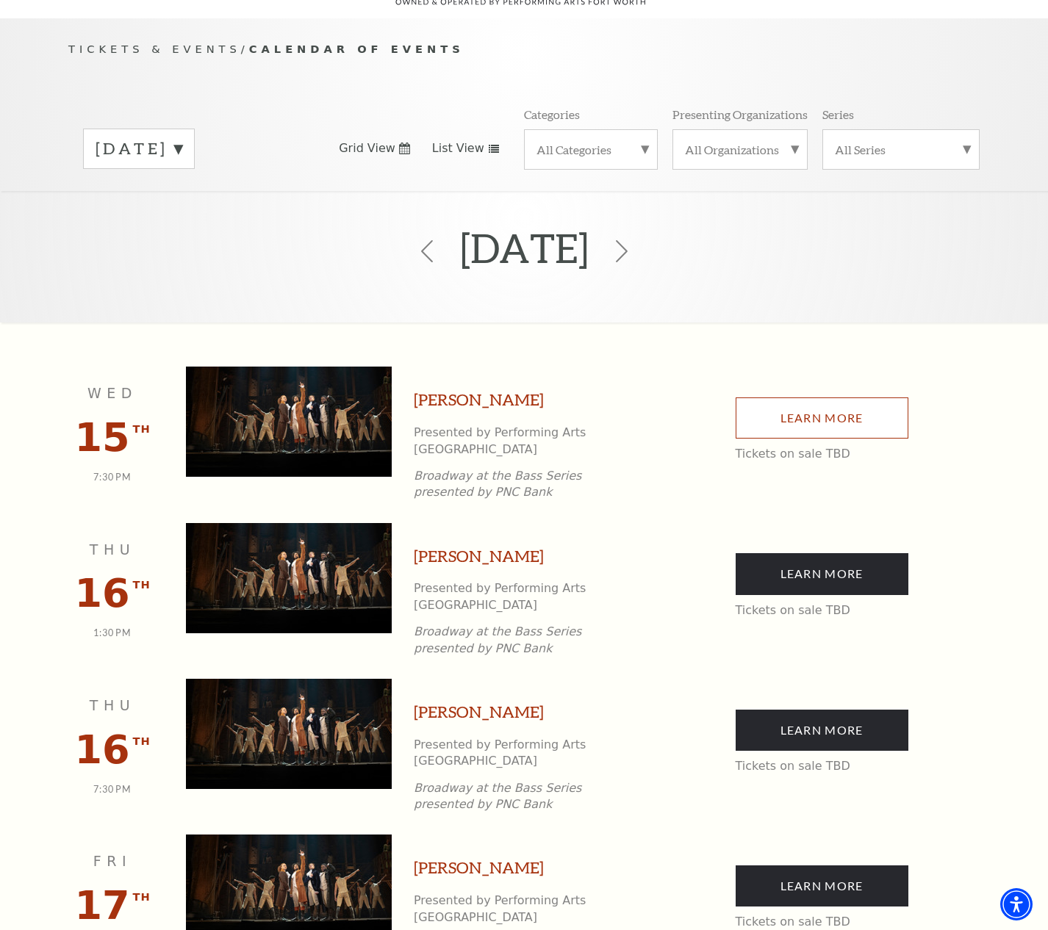
click at [826, 398] on link "Learn More" at bounding box center [822, 418] width 173 height 41
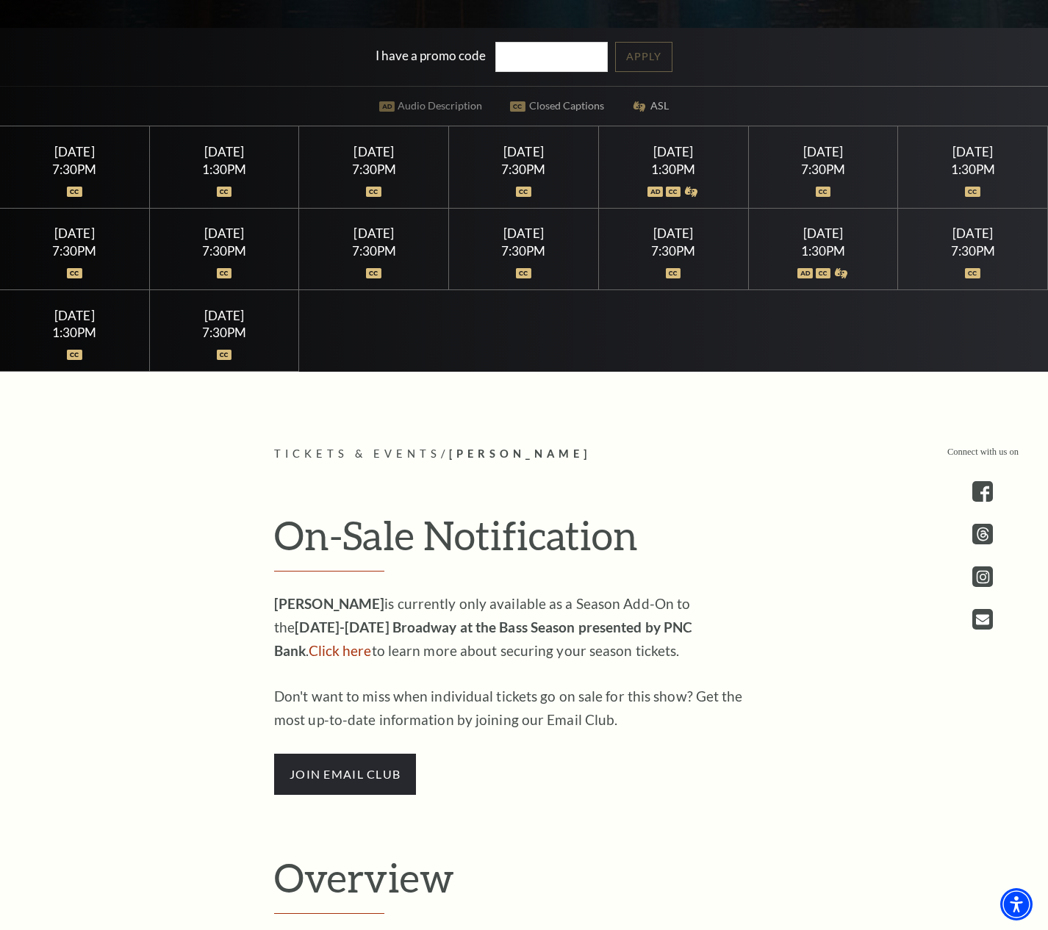
scroll to position [784, 0]
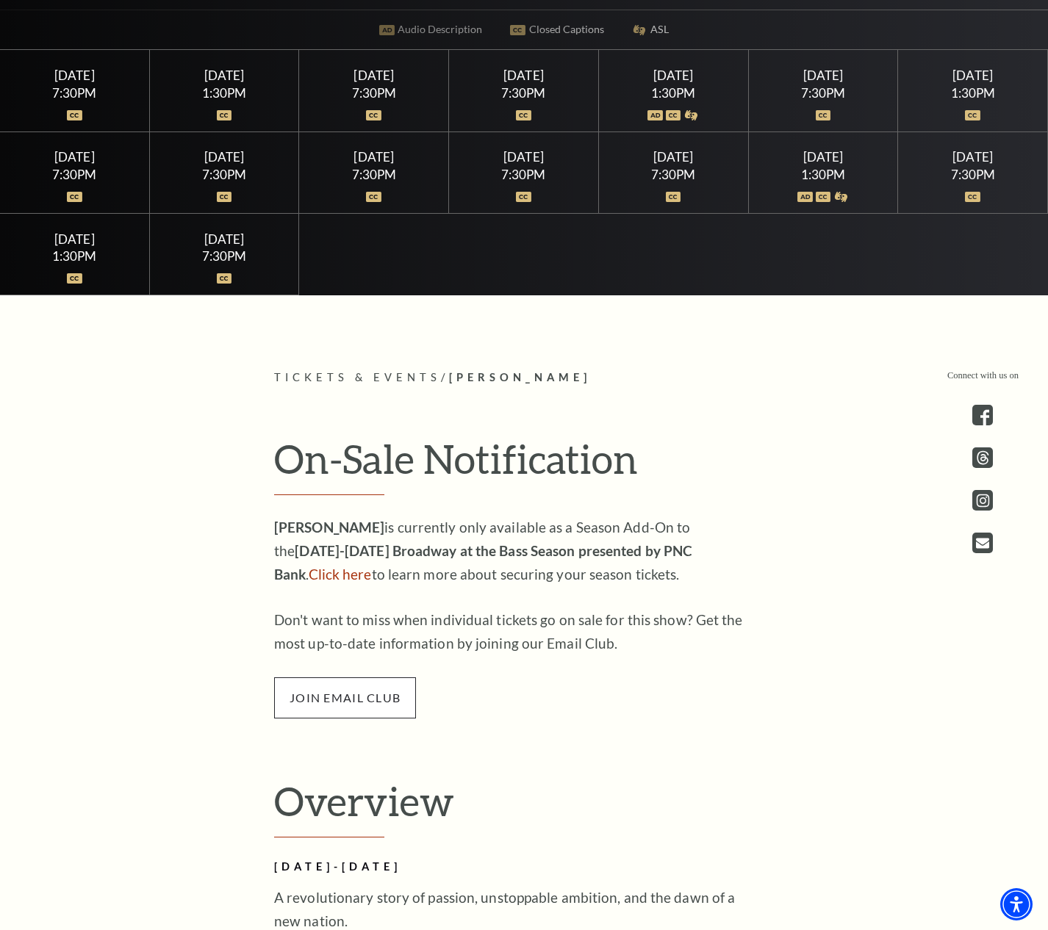
click at [383, 699] on span "join email club" at bounding box center [345, 698] width 142 height 41
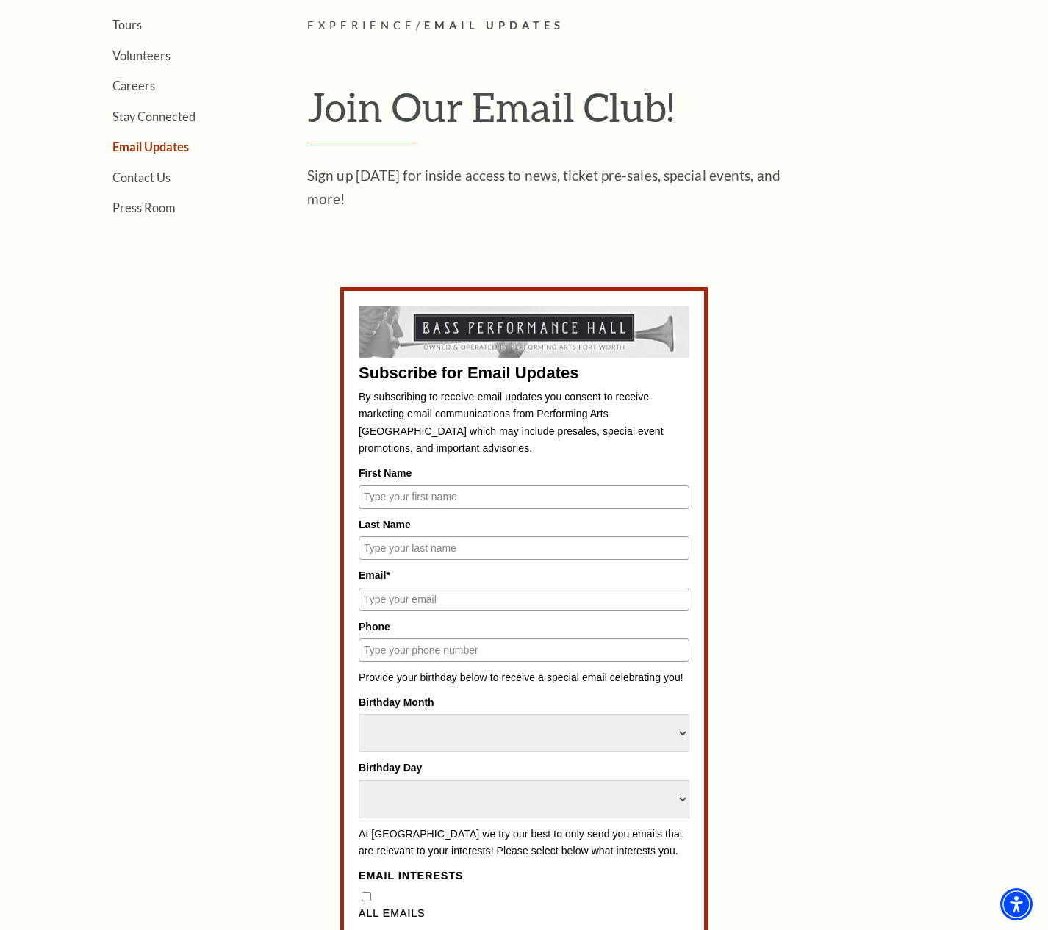
scroll to position [392, 0]
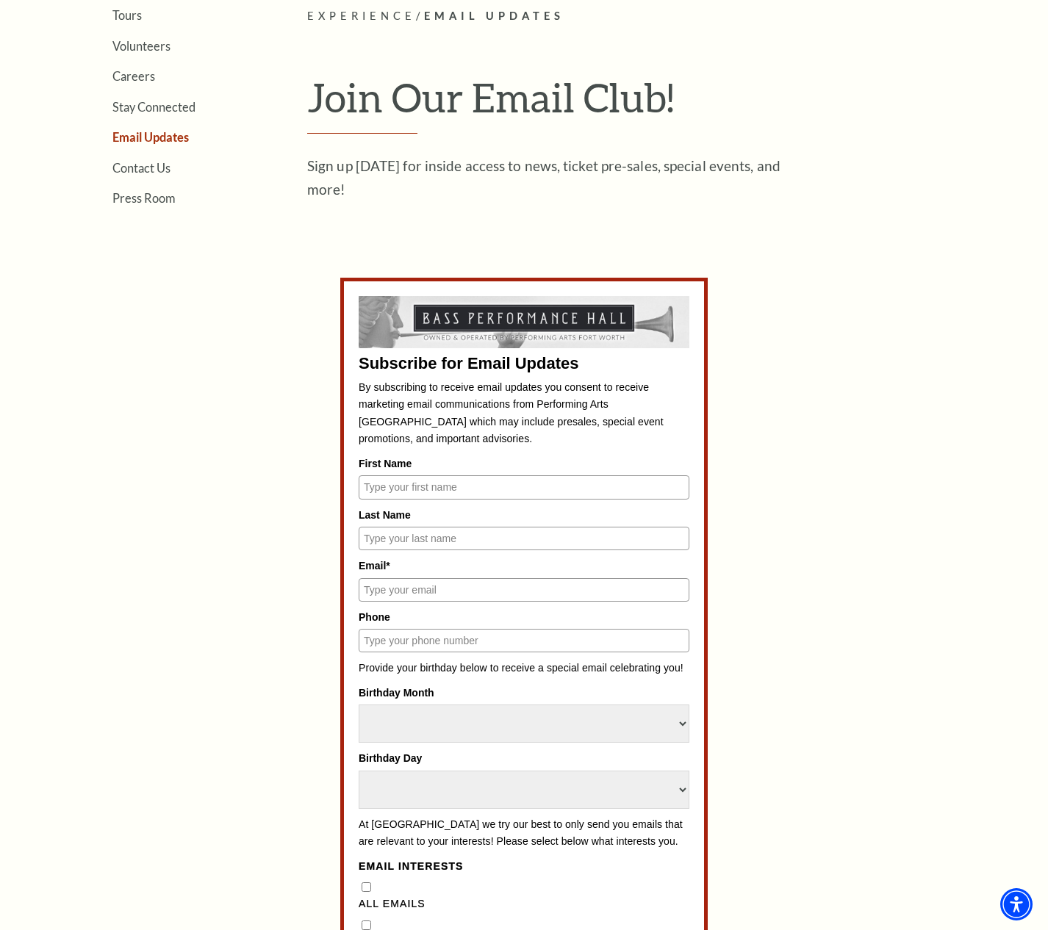
click at [520, 492] on input "First Name" at bounding box center [524, 488] width 331 height 24
type input "Natasja"
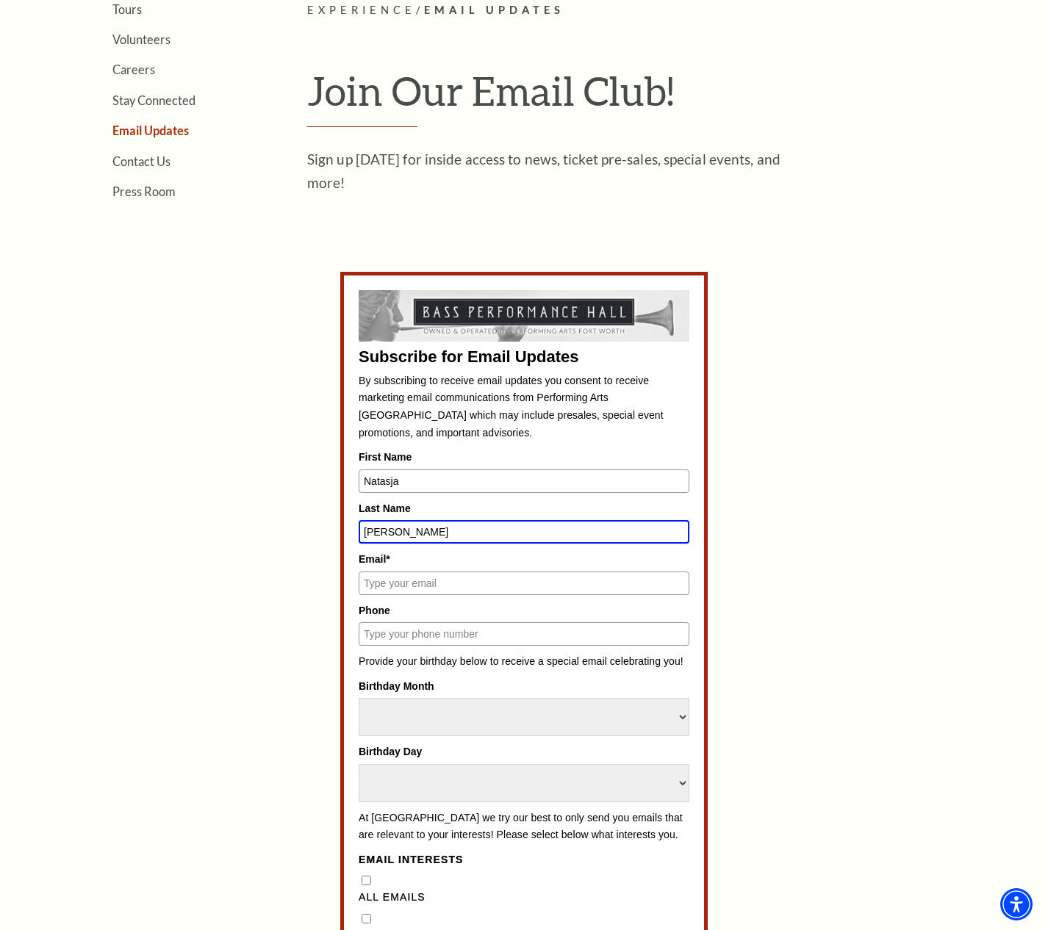
type input "Carr"
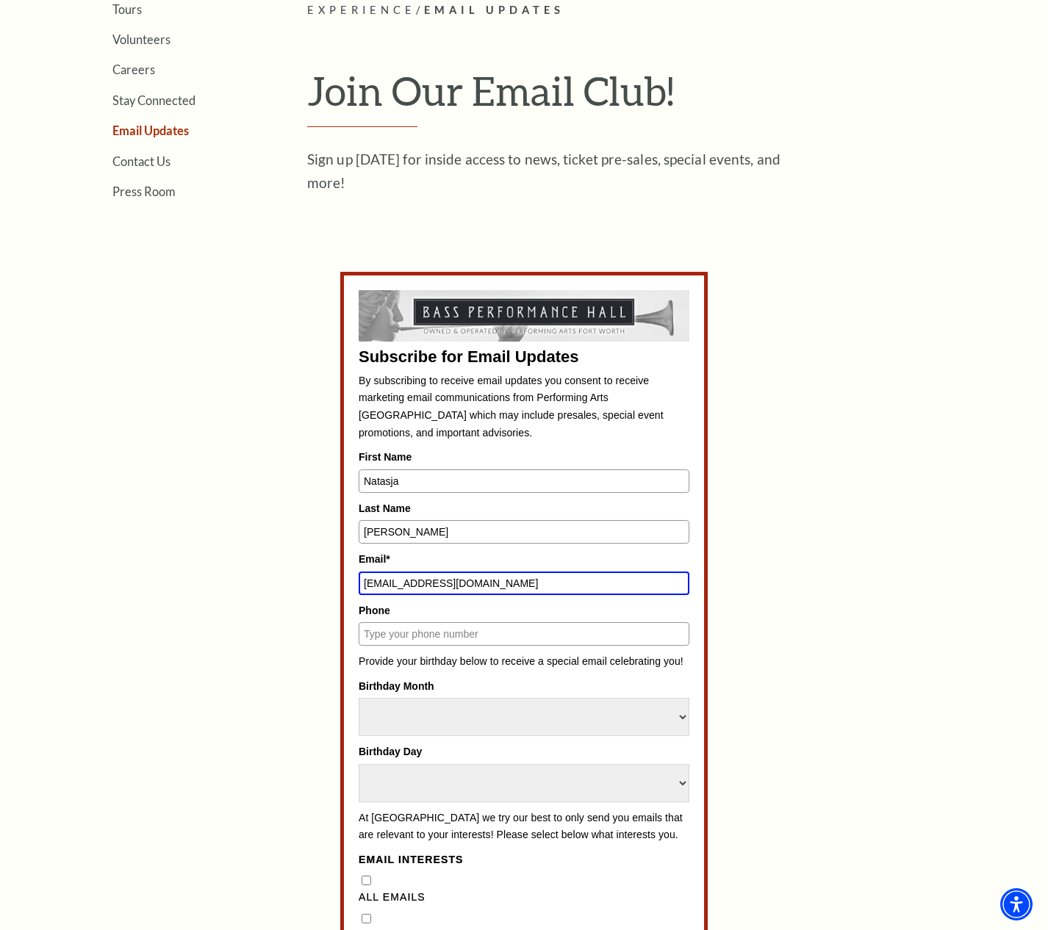
type input "tasjadc@gmail.com"
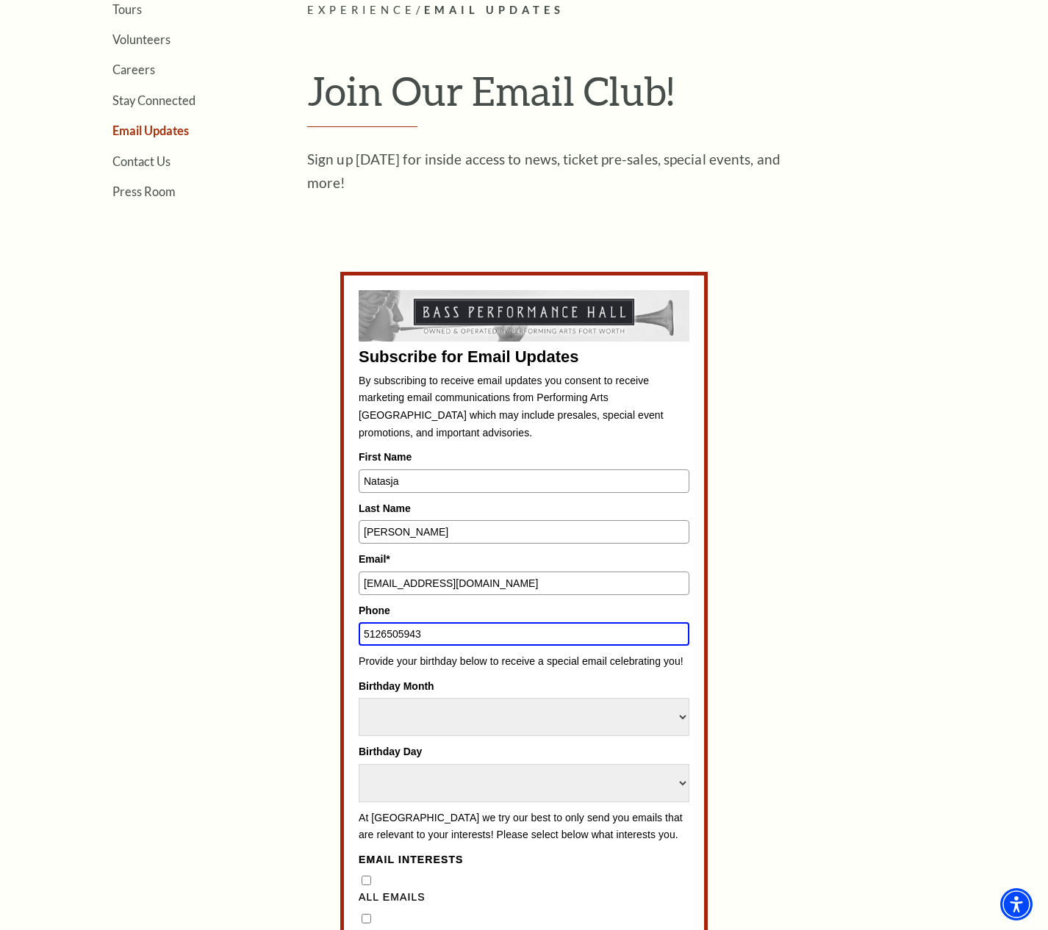
type input "5126505943"
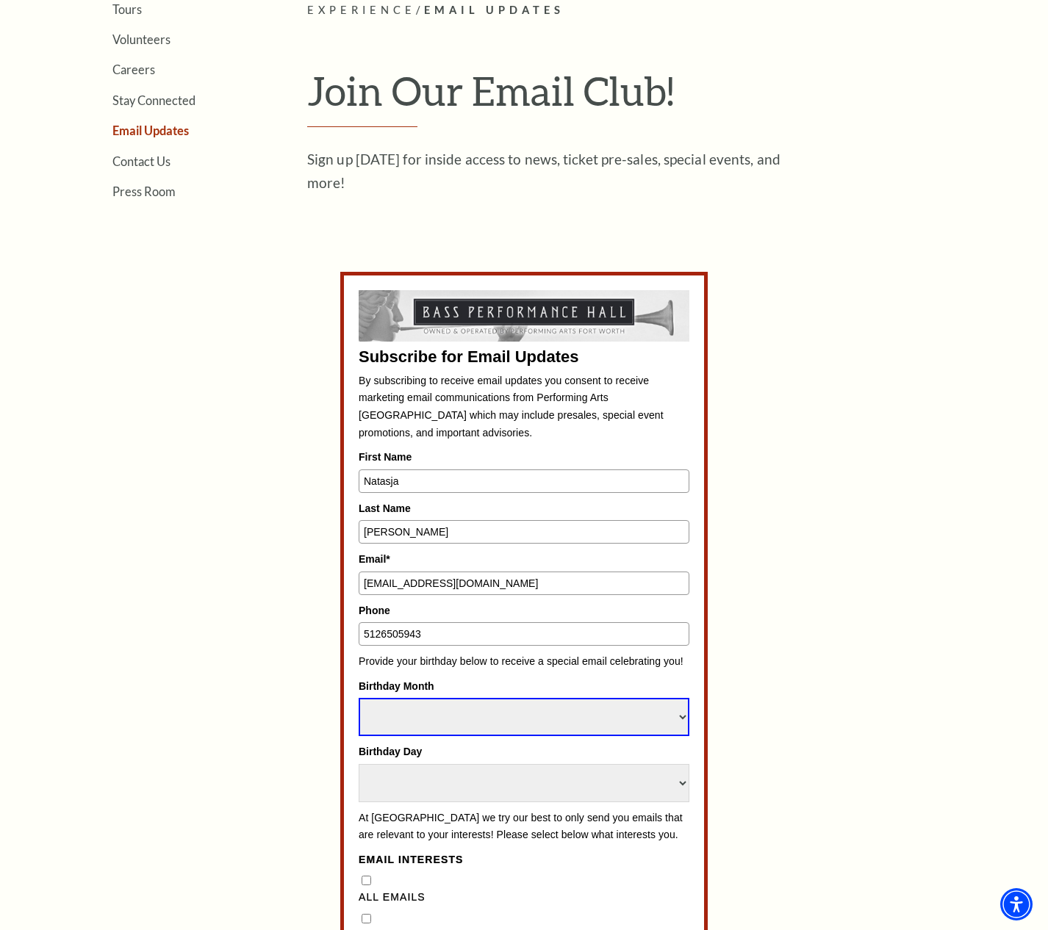
select select "March"
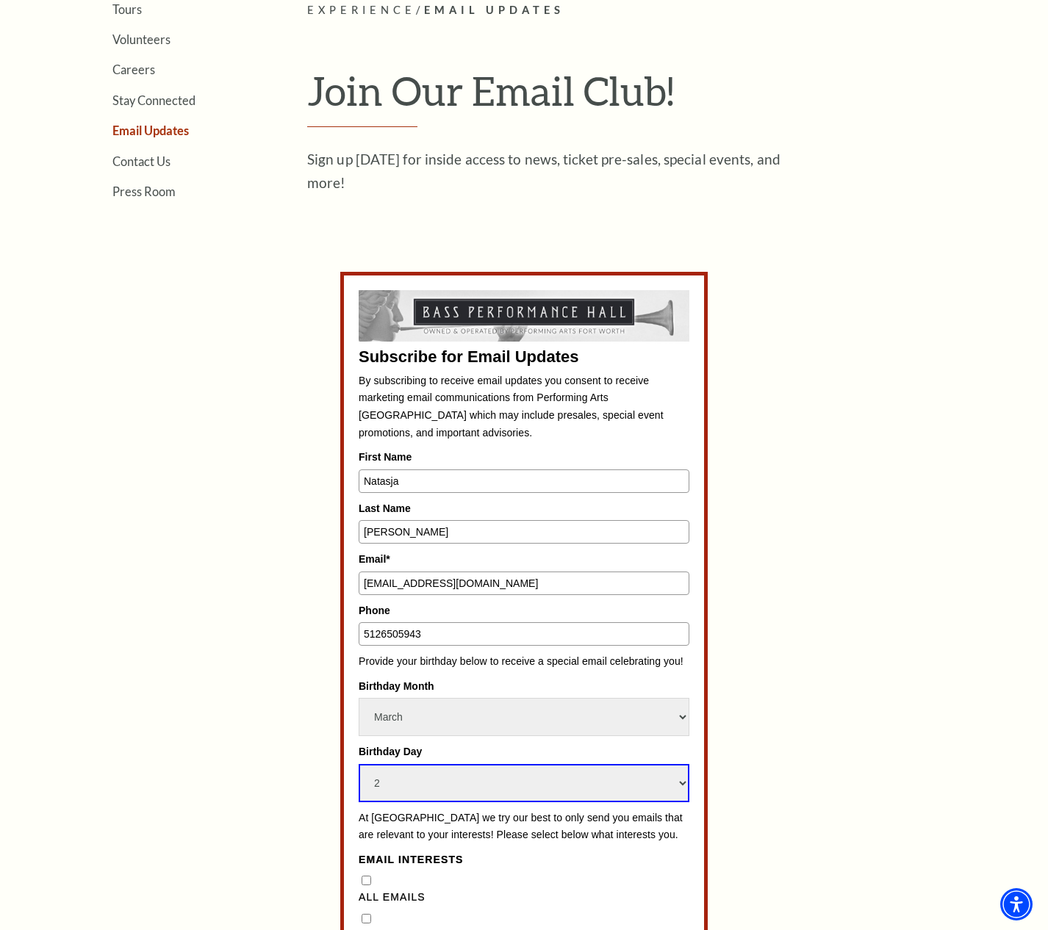
select select "3"
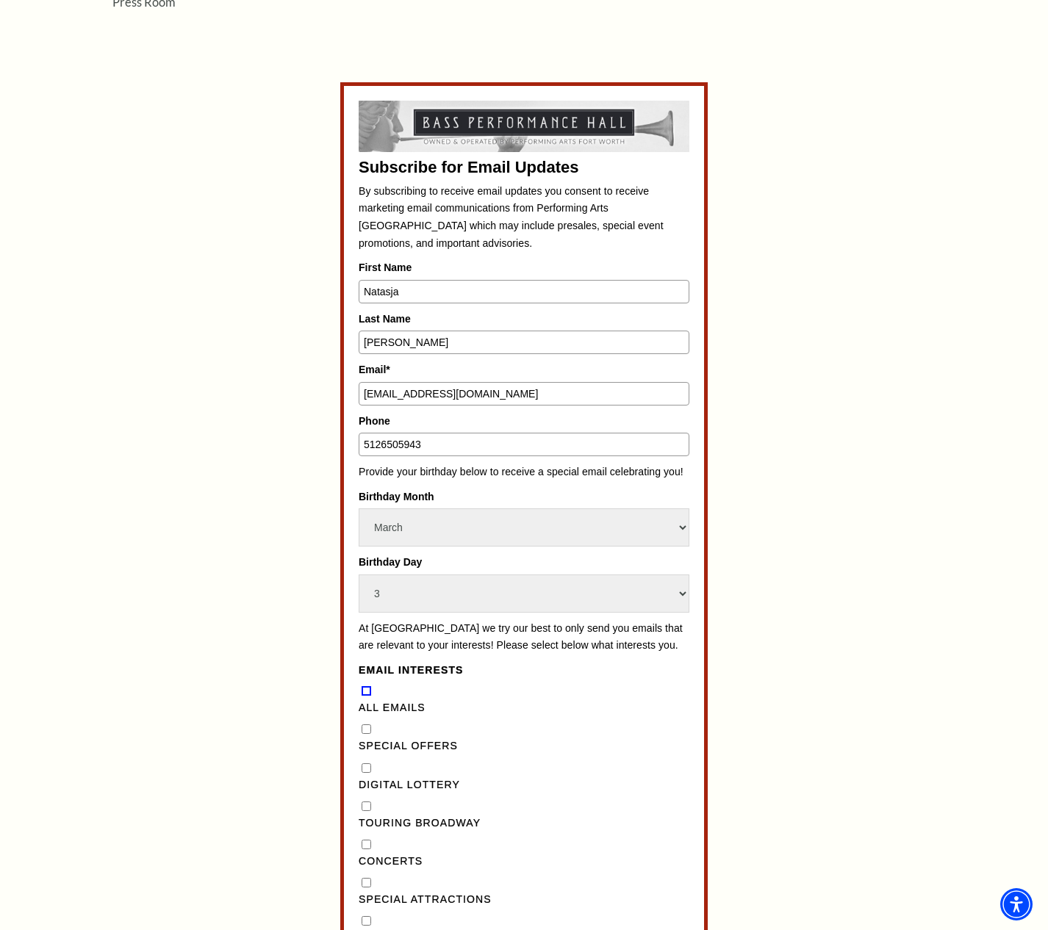
scroll to position [784, 0]
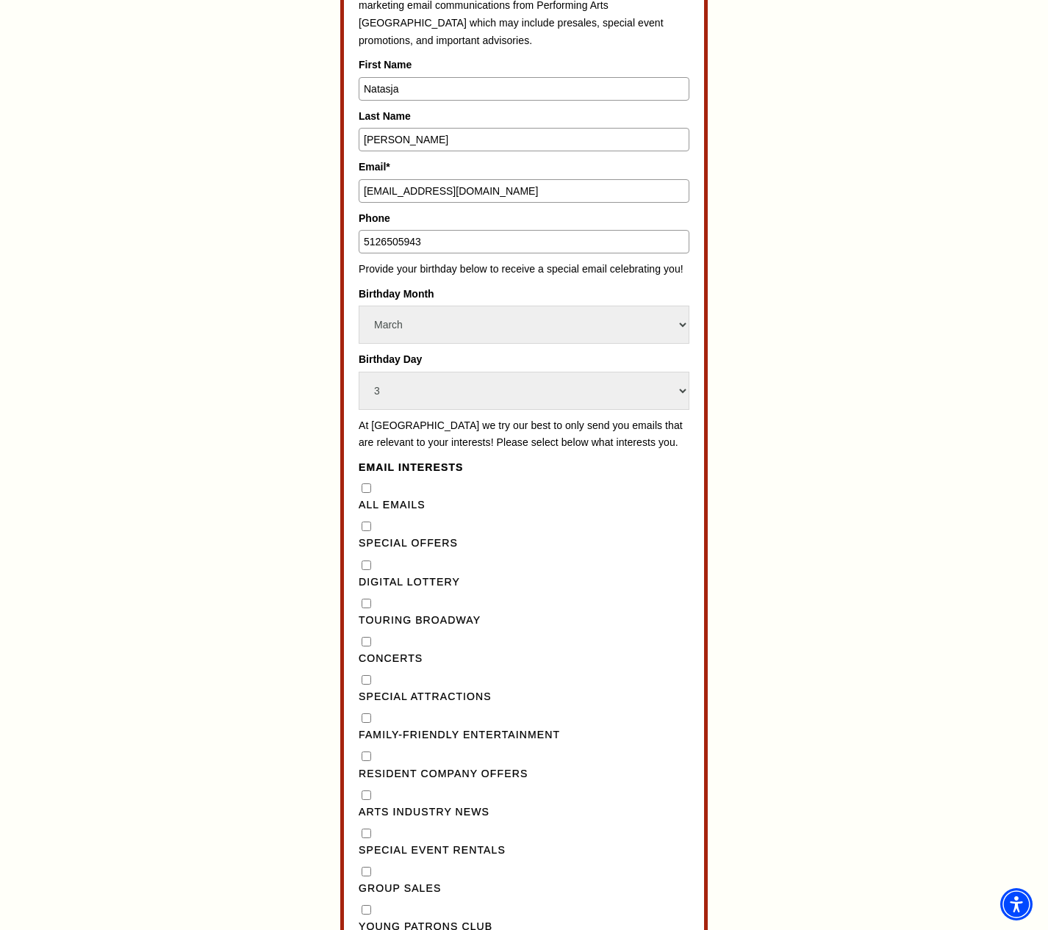
click at [368, 570] on Lottery"] "Digital Lottery" at bounding box center [367, 566] width 10 height 10
checkbox Lottery"] "true"
click at [367, 609] on Broadway"] "Touring Broadway" at bounding box center [367, 604] width 10 height 10
checkbox Broadway"] "true"
click at [363, 647] on input "Concerts" at bounding box center [367, 642] width 10 height 10
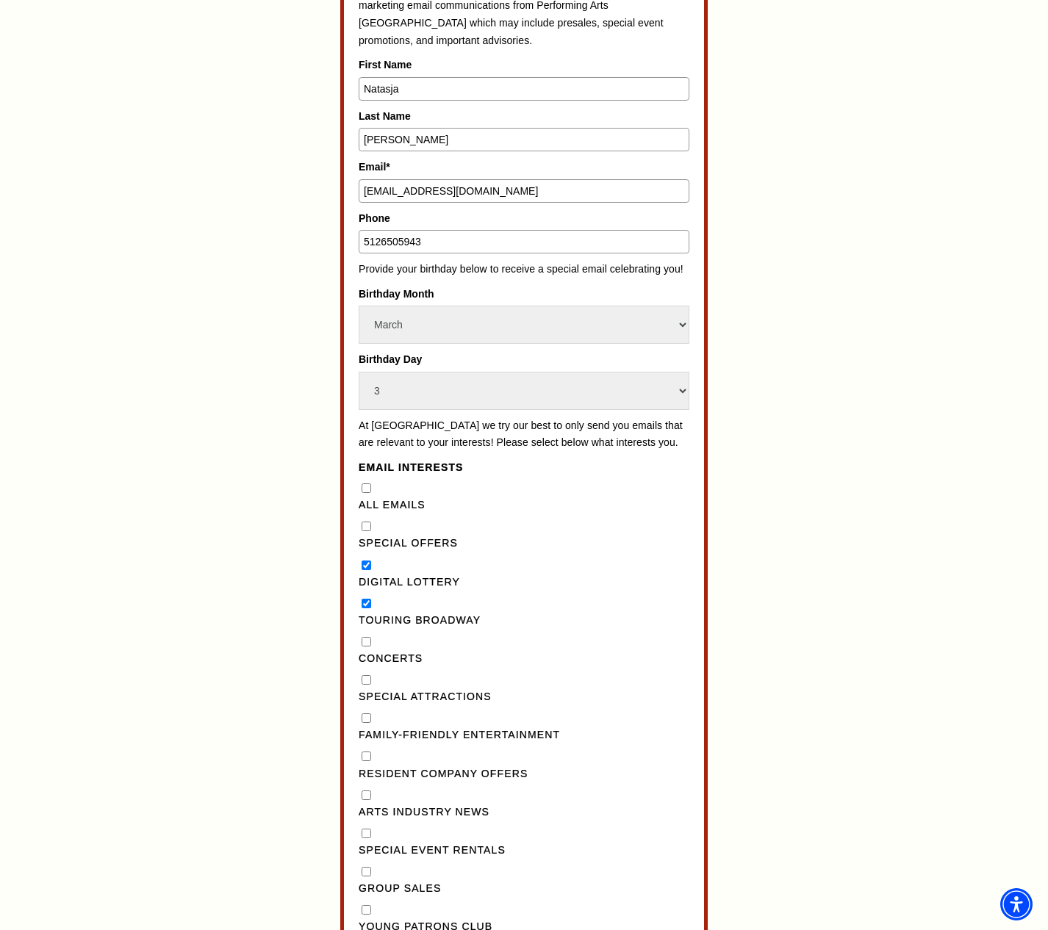
checkbox input "true"
click at [367, 761] on Offers"] "Resident Company Offers" at bounding box center [367, 757] width 10 height 10
checkbox Offers"] "true"
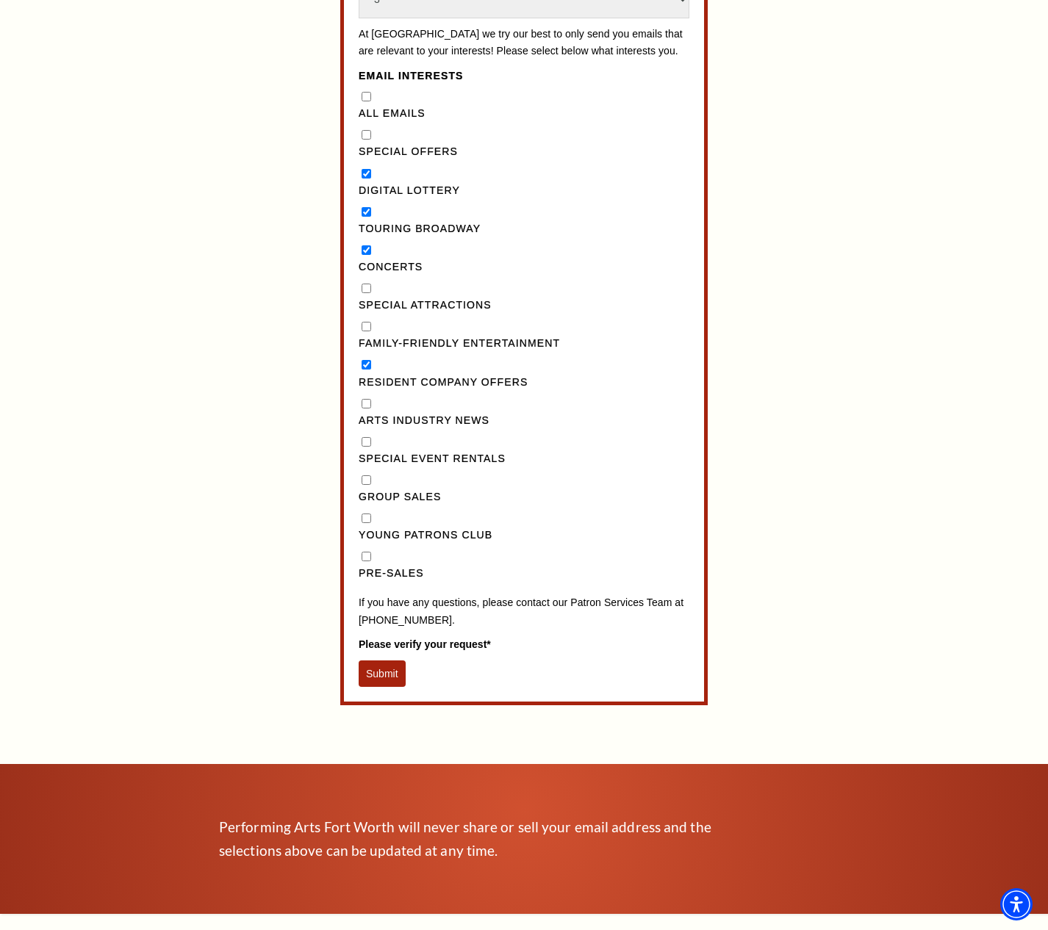
scroll to position [1078, 0]
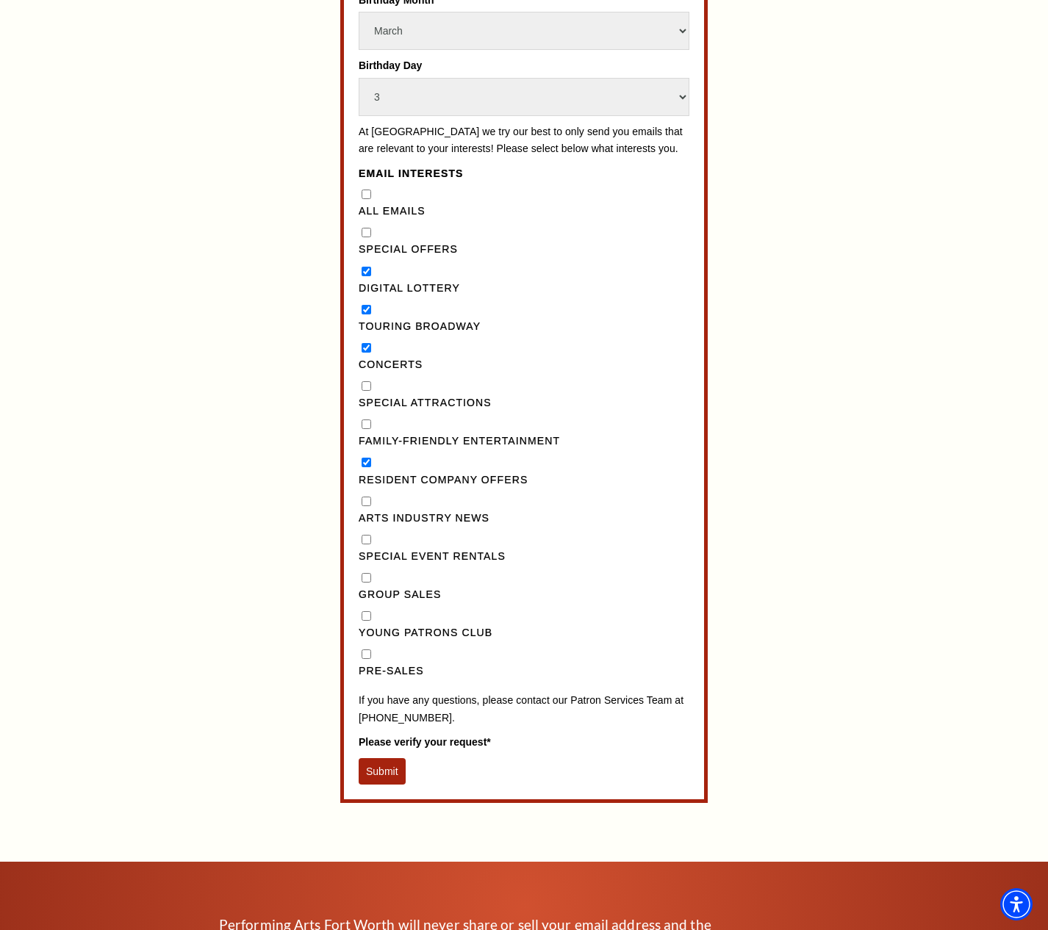
click at [365, 237] on "] "Special Offers" at bounding box center [367, 233] width 10 height 10
checkbox "] "true"
click at [367, 353] on input "Concerts" at bounding box center [367, 348] width 10 height 10
checkbox input "false"
click at [364, 429] on Entertainment"] "Family-Friendly Entertainment" at bounding box center [367, 425] width 10 height 10
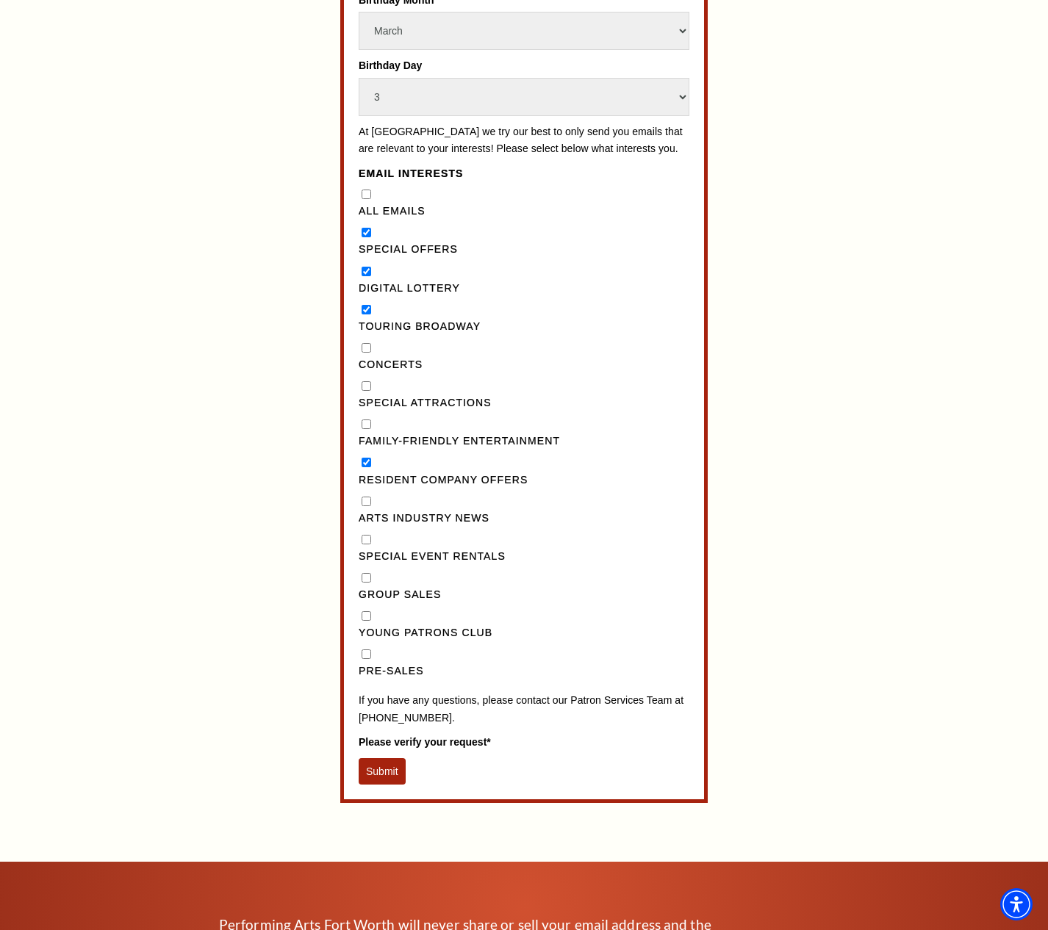
checkbox Entertainment"] "true"
click at [367, 467] on Offers"] "Resident Company Offers" at bounding box center [367, 463] width 10 height 10
checkbox Offers"] "false"
click at [391, 785] on button "Submit" at bounding box center [382, 771] width 47 height 26
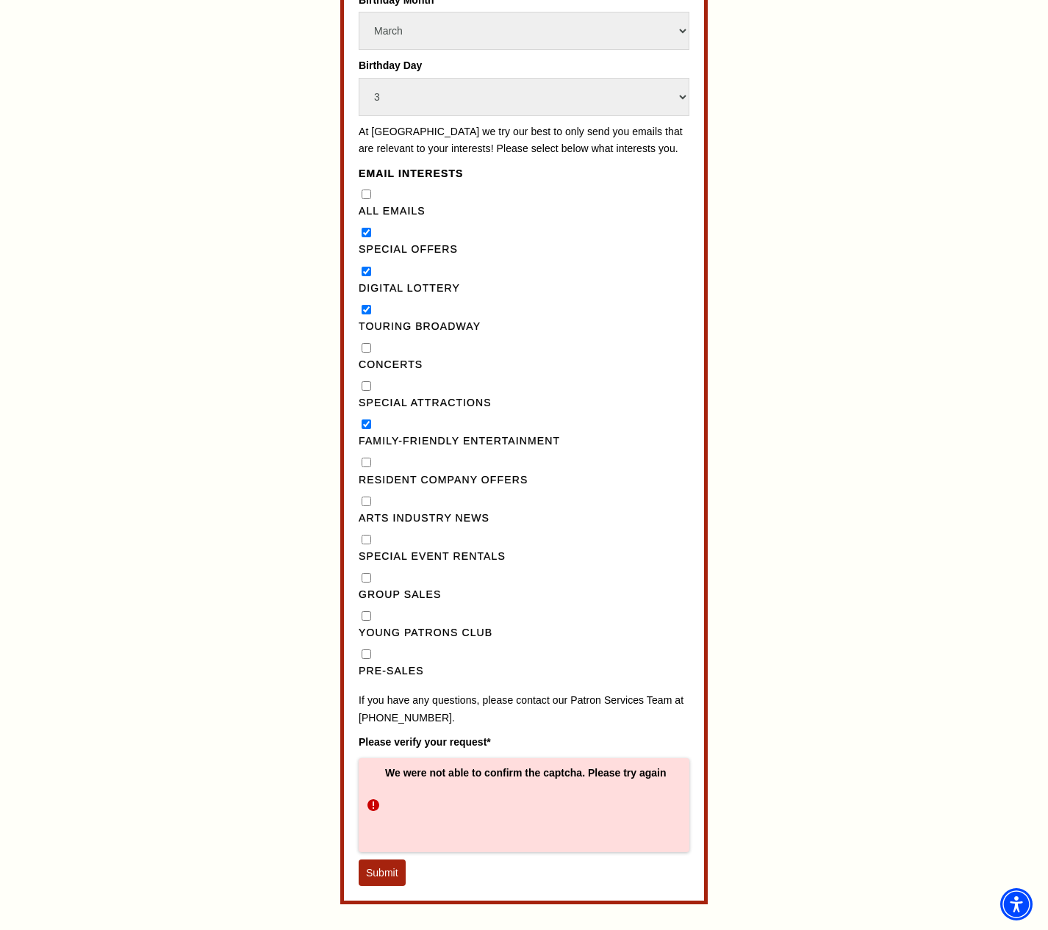
click at [387, 886] on button "Submit" at bounding box center [382, 873] width 47 height 26
